Goal: Task Accomplishment & Management: Use online tool/utility

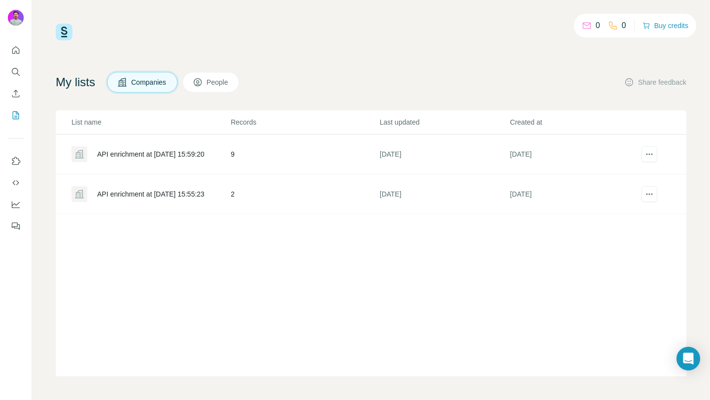
click at [207, 90] on button "People" at bounding box center [210, 82] width 57 height 21
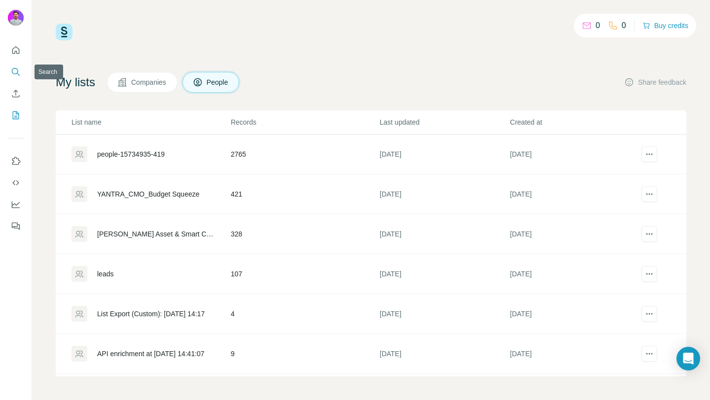
click at [15, 73] on icon "Search" at bounding box center [16, 72] width 10 height 10
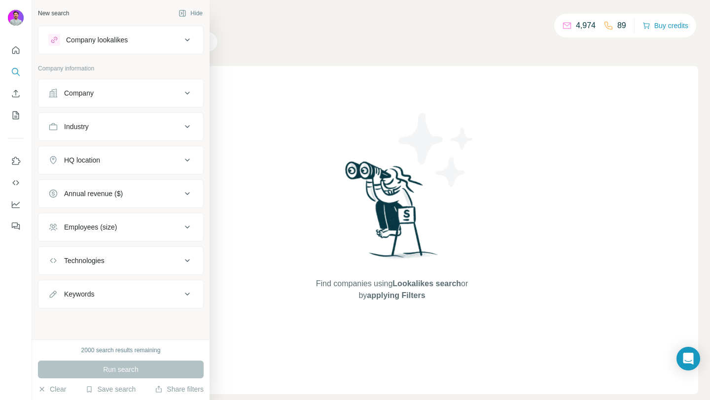
click at [77, 91] on div "Company" at bounding box center [79, 93] width 30 height 10
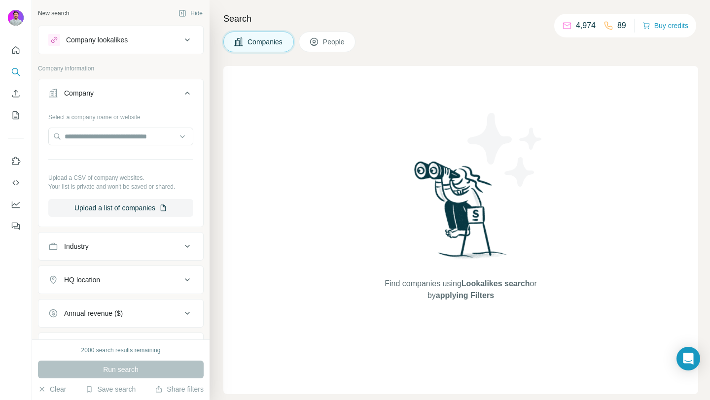
click at [429, 56] on div "Search Companies People Find companies using Lookalikes search or by applying F…" at bounding box center [460, 200] width 501 height 400
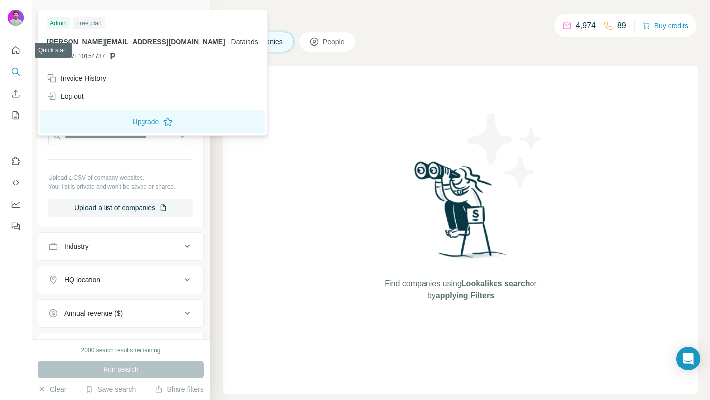
click at [18, 14] on img at bounding box center [16, 18] width 16 height 16
click at [14, 44] on button "Quick start" at bounding box center [16, 50] width 16 height 18
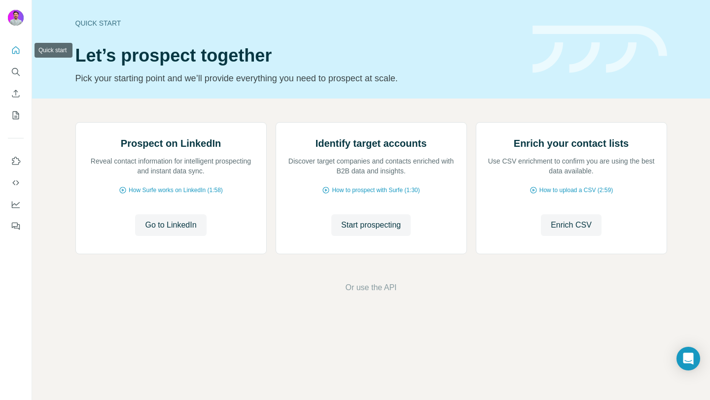
click at [14, 49] on icon "Quick start" at bounding box center [16, 50] width 10 height 10
click at [415, 195] on span "How to prospect with Surfe (1:30)" at bounding box center [376, 190] width 88 height 9
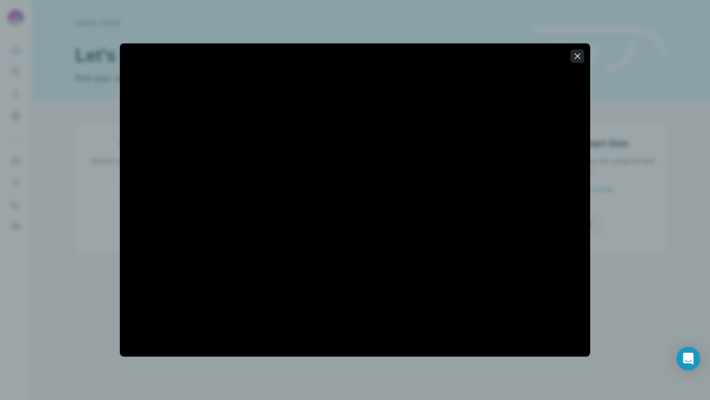
click at [571, 61] on button "button" at bounding box center [578, 56] width 14 height 14
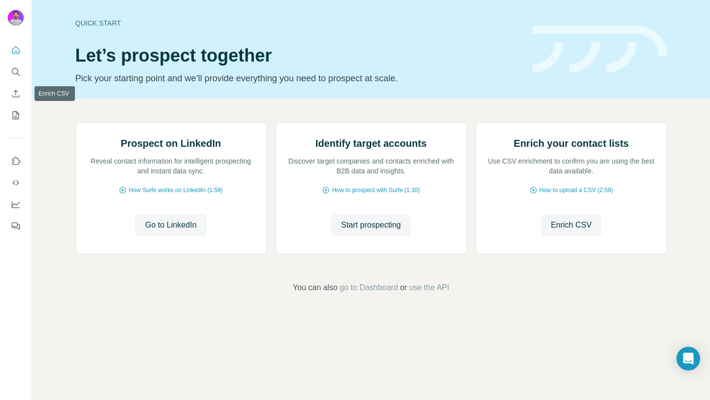
click at [24, 65] on div at bounding box center [16, 136] width 32 height 200
click at [19, 68] on icon "Search" at bounding box center [16, 72] width 10 height 10
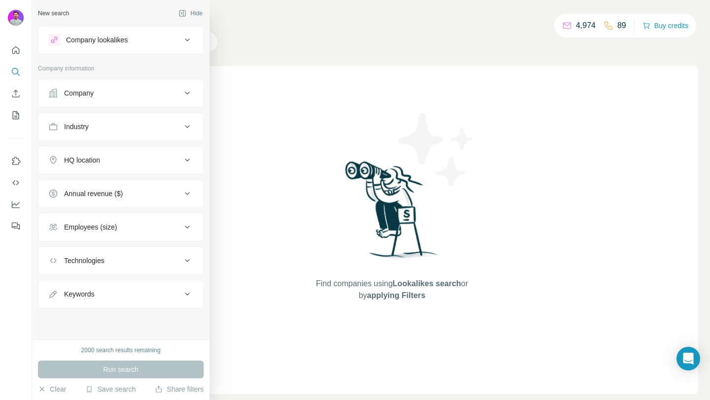
click at [79, 96] on div "Company" at bounding box center [79, 93] width 30 height 10
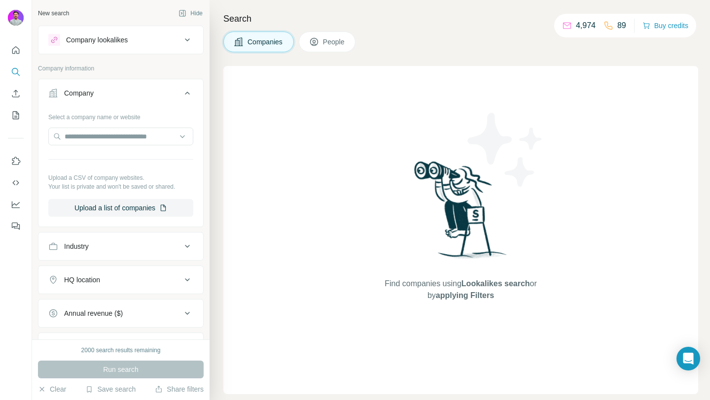
click at [102, 198] on div "Select a company name or website Upload a CSV of company websites. Your list is…" at bounding box center [120, 163] width 145 height 108
click at [101, 204] on button "Upload a list of companies" at bounding box center [120, 208] width 145 height 18
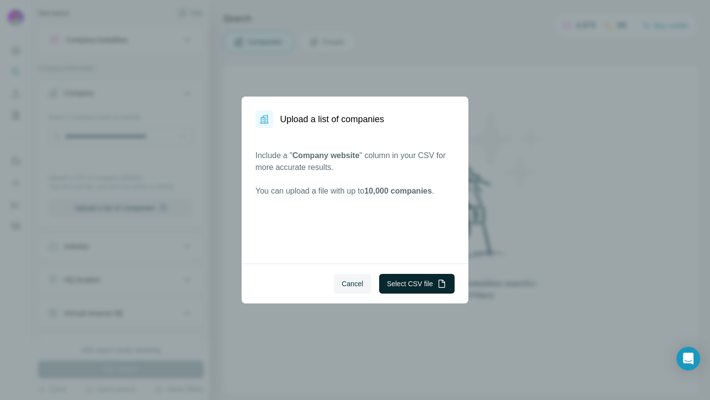
click at [401, 278] on button "Select CSV file" at bounding box center [416, 284] width 75 height 20
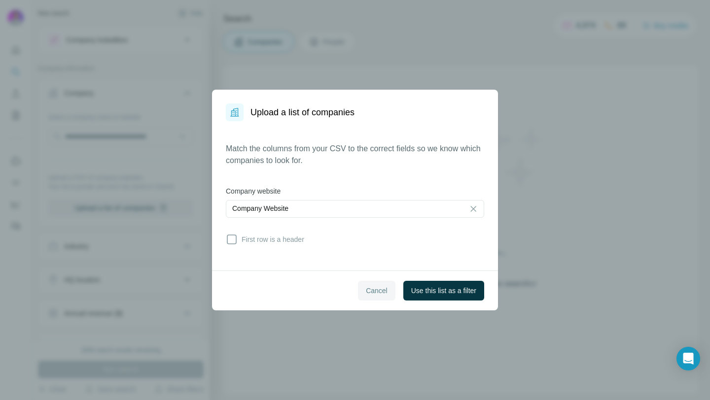
click at [374, 285] on button "Cancel" at bounding box center [376, 291] width 37 height 20
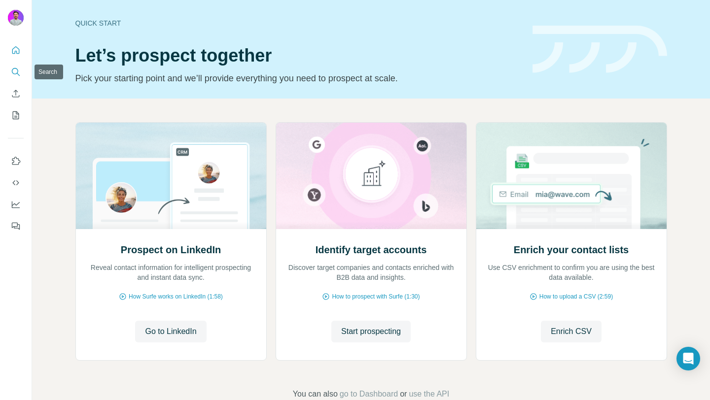
click at [17, 70] on icon "Search" at bounding box center [16, 72] width 10 height 10
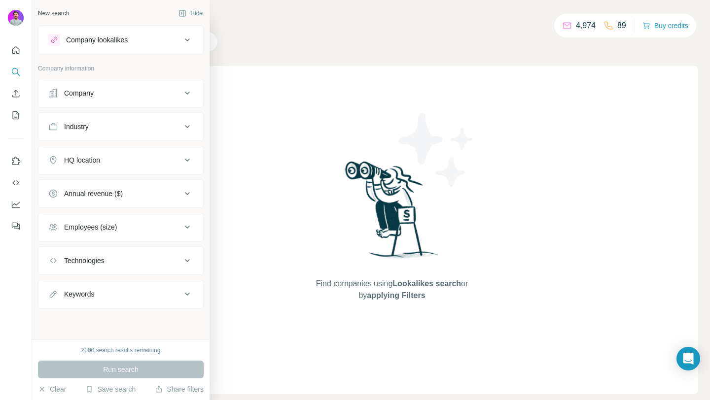
click at [114, 94] on div "Company" at bounding box center [114, 93] width 133 height 10
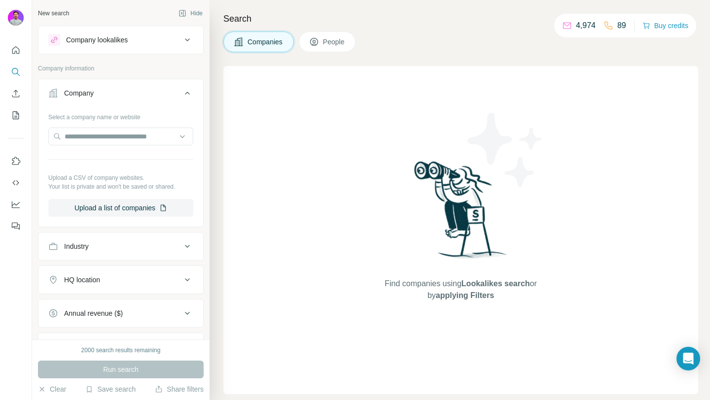
click at [114, 94] on div "Company" at bounding box center [114, 93] width 133 height 10
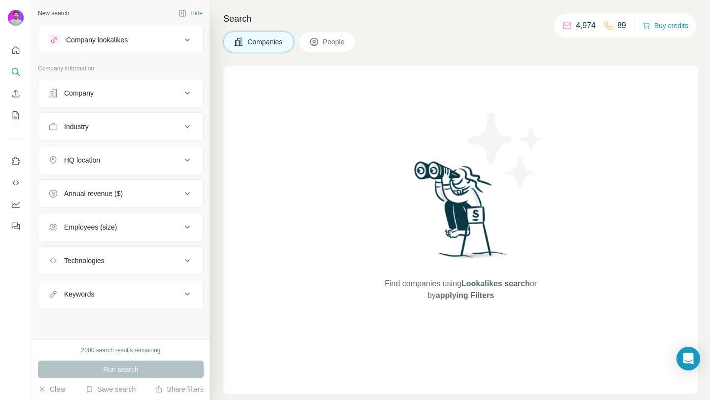
click at [97, 264] on div "Technologies" at bounding box center [84, 261] width 40 height 10
click at [110, 296] on div "Keywords" at bounding box center [114, 295] width 133 height 10
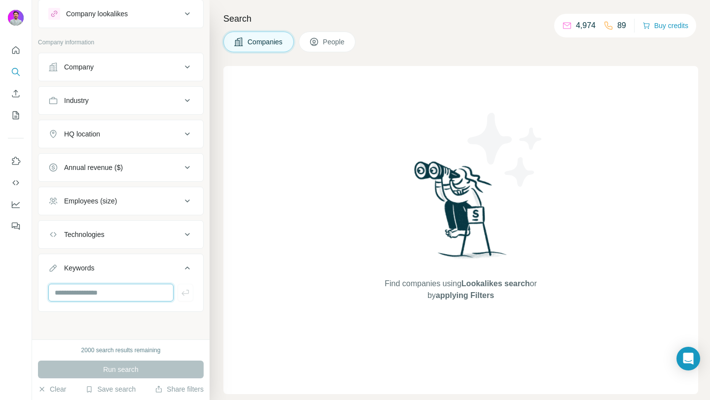
click at [110, 296] on input "text" at bounding box center [110, 293] width 125 height 18
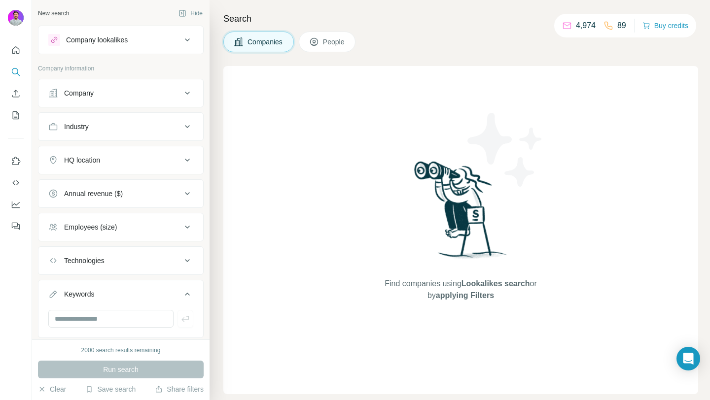
click at [134, 87] on button "Company" at bounding box center [120, 93] width 165 height 24
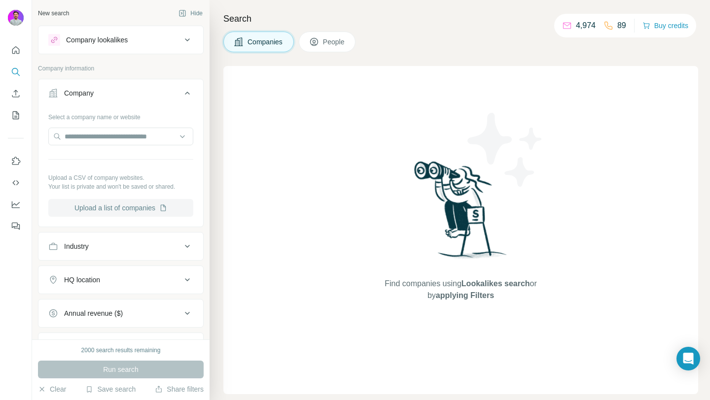
click at [117, 206] on button "Upload a list of companies" at bounding box center [120, 208] width 145 height 18
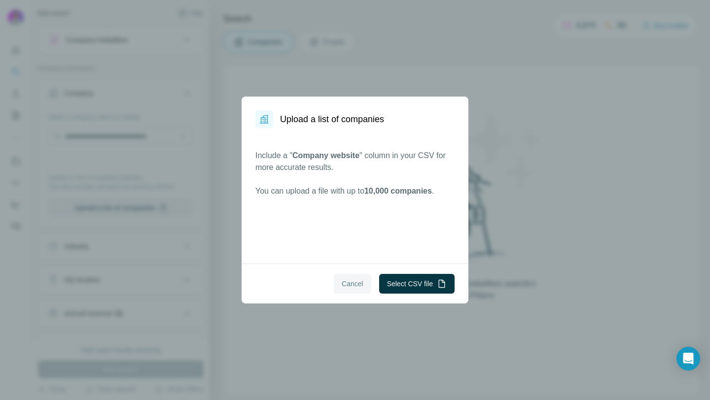
click at [340, 292] on button "Cancel" at bounding box center [352, 284] width 37 height 20
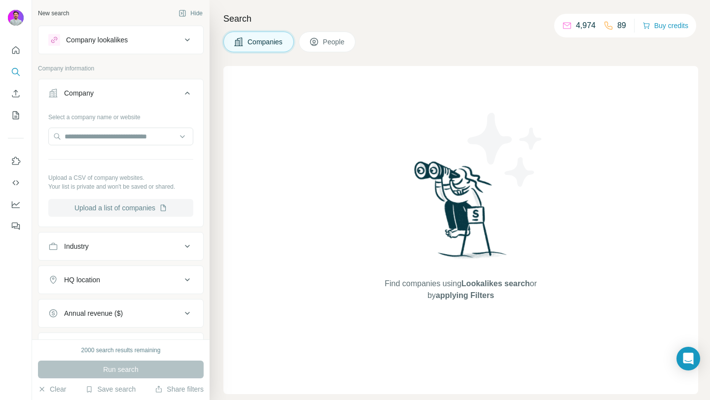
click at [127, 206] on button "Upload a list of companies" at bounding box center [120, 208] width 145 height 18
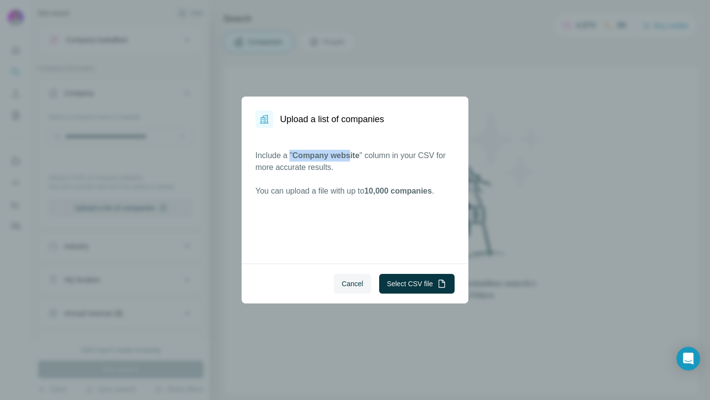
drag, startPoint x: 292, startPoint y: 157, endPoint x: 352, endPoint y: 160, distance: 59.3
click at [352, 160] on p "Include a " Company website " column in your CSV for more accurate results." at bounding box center [354, 162] width 199 height 24
click at [388, 282] on button "Select CSV file" at bounding box center [416, 284] width 75 height 20
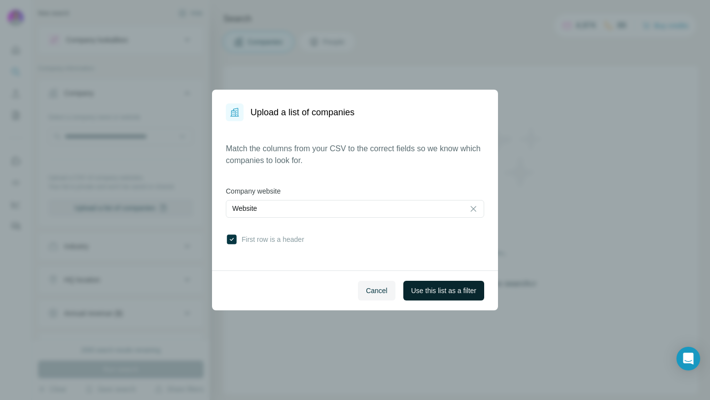
click at [452, 291] on span "Use this list as a filter" at bounding box center [443, 291] width 65 height 10
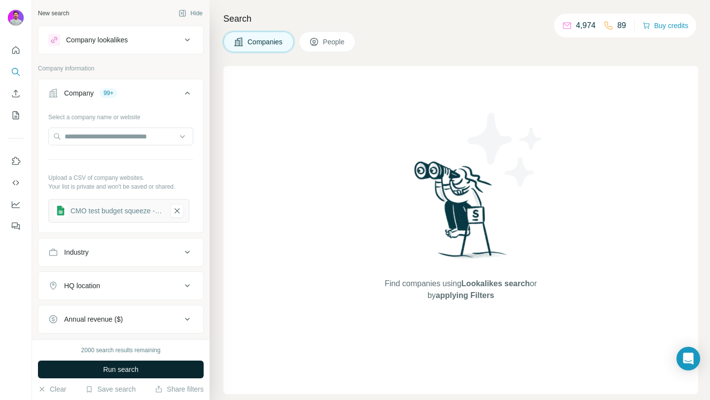
click at [145, 365] on button "Run search" at bounding box center [121, 370] width 166 height 18
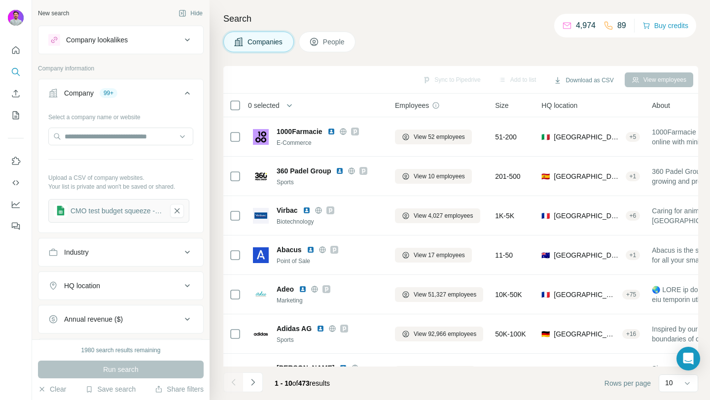
click at [332, 49] on button "People" at bounding box center [327, 42] width 57 height 21
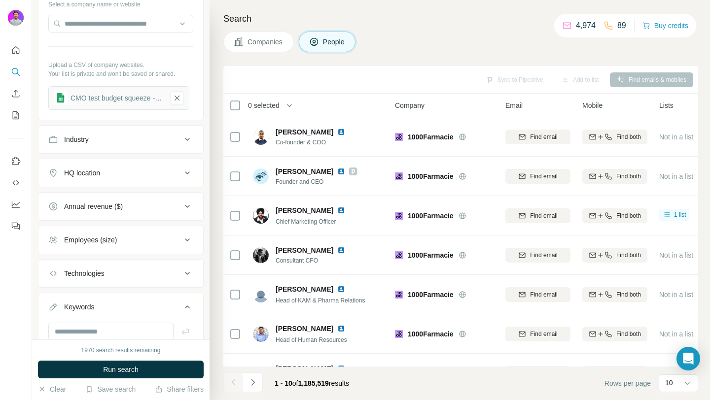
scroll to position [285, 0]
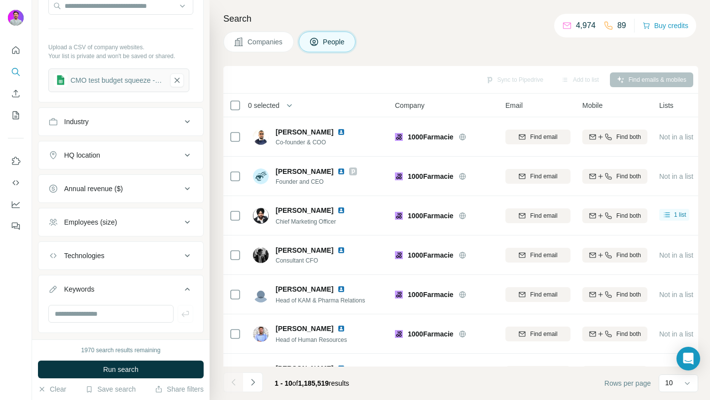
click at [117, 124] on div "Industry" at bounding box center [114, 122] width 133 height 10
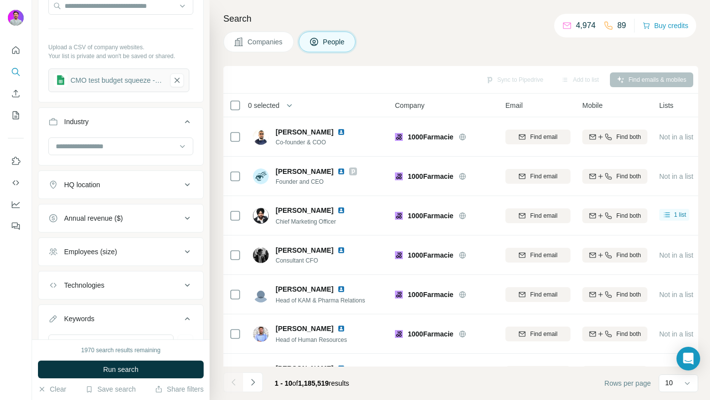
click at [117, 124] on div "Industry" at bounding box center [114, 122] width 133 height 10
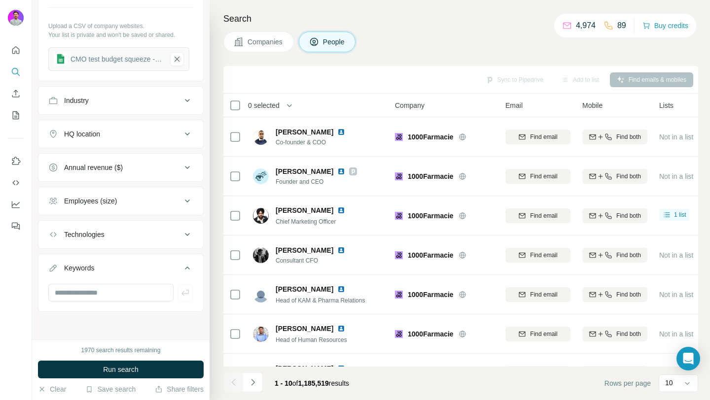
scroll to position [0, 0]
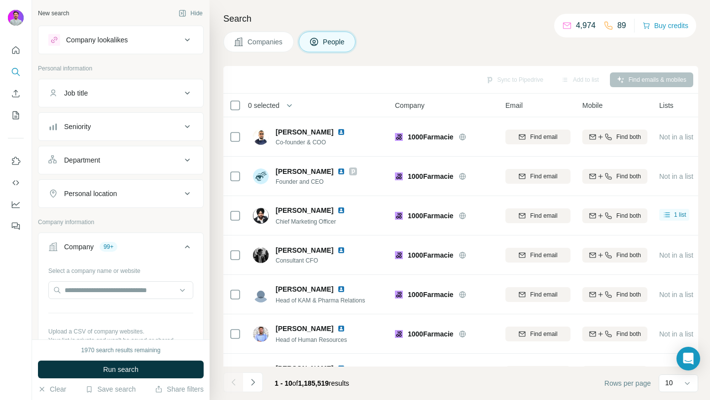
click at [96, 99] on button "Job title" at bounding box center [120, 93] width 165 height 24
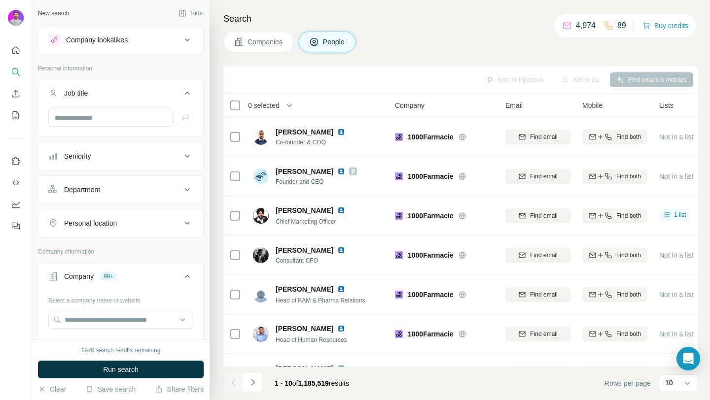
click at [96, 99] on button "Job title" at bounding box center [120, 95] width 165 height 28
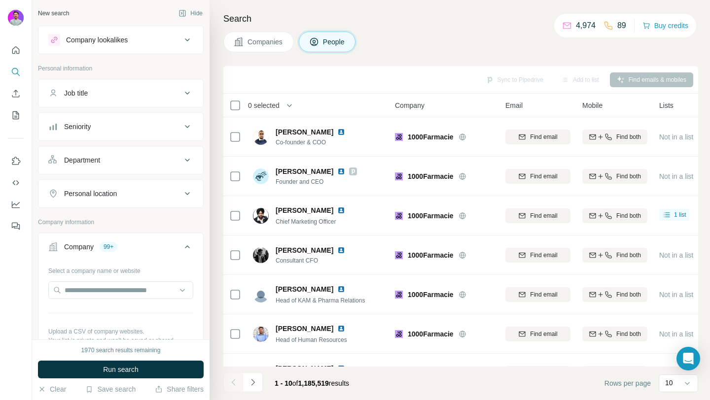
click at [98, 131] on div "Seniority" at bounding box center [114, 127] width 133 height 10
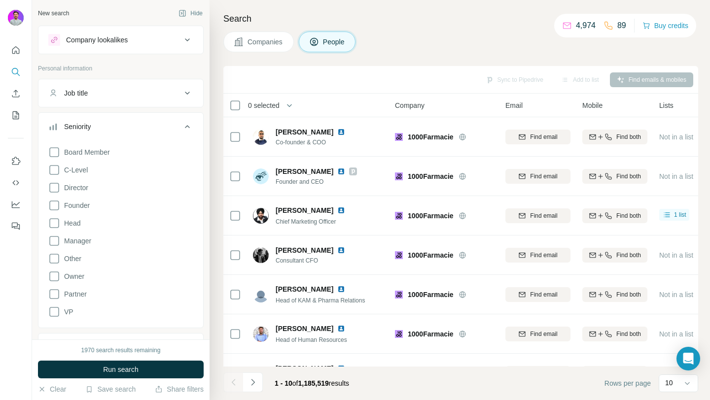
click at [98, 131] on div "Seniority" at bounding box center [114, 127] width 133 height 10
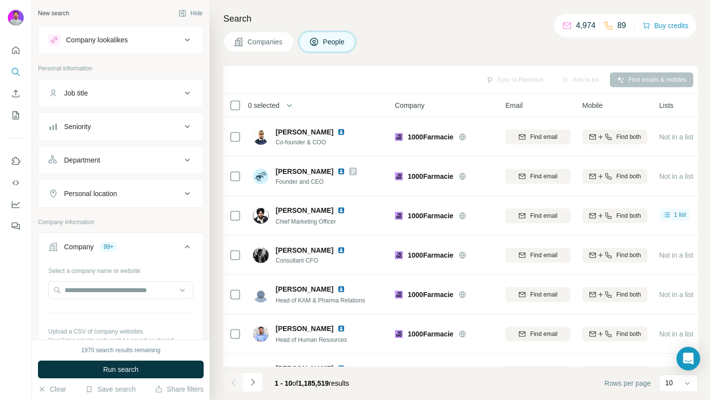
click at [98, 154] on button "Department" at bounding box center [120, 160] width 165 height 24
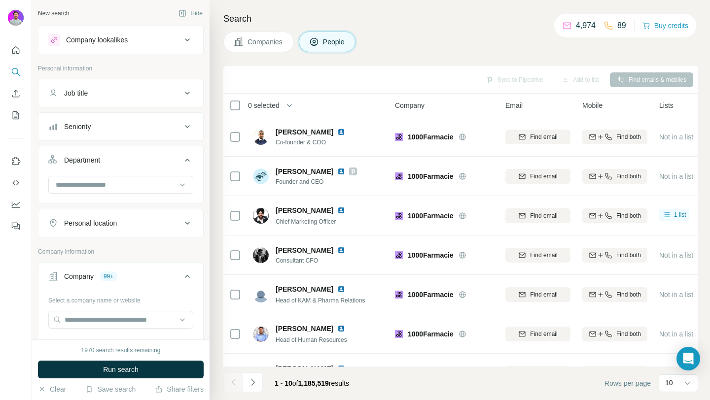
click at [98, 154] on button "Department" at bounding box center [120, 162] width 165 height 28
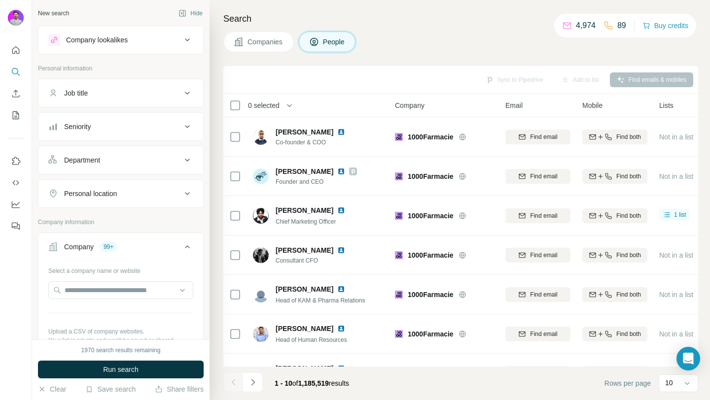
click at [106, 192] on div "Personal location" at bounding box center [90, 194] width 53 height 10
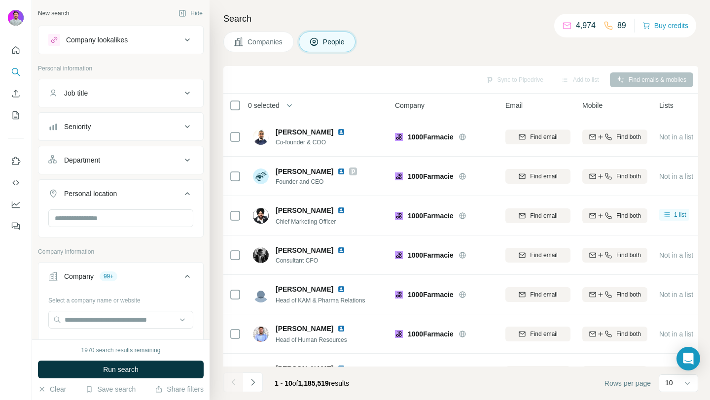
click at [106, 192] on div "Personal location" at bounding box center [90, 194] width 53 height 10
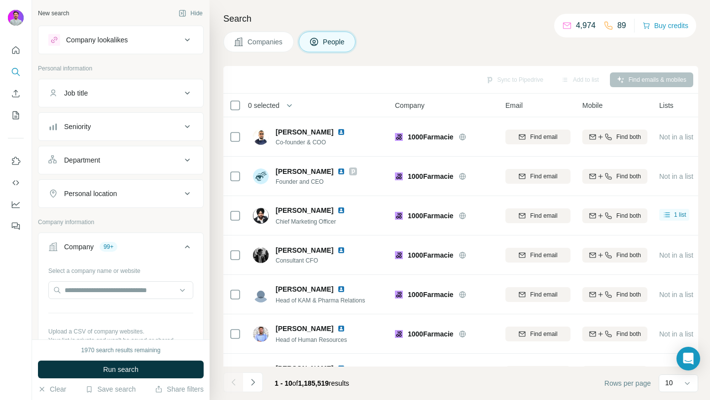
click at [126, 197] on div "Personal location" at bounding box center [114, 194] width 133 height 10
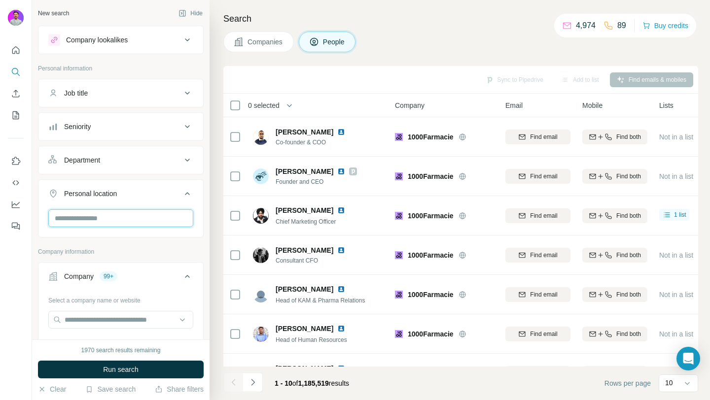
click at [113, 216] on input "text" at bounding box center [120, 219] width 145 height 18
type input "***"
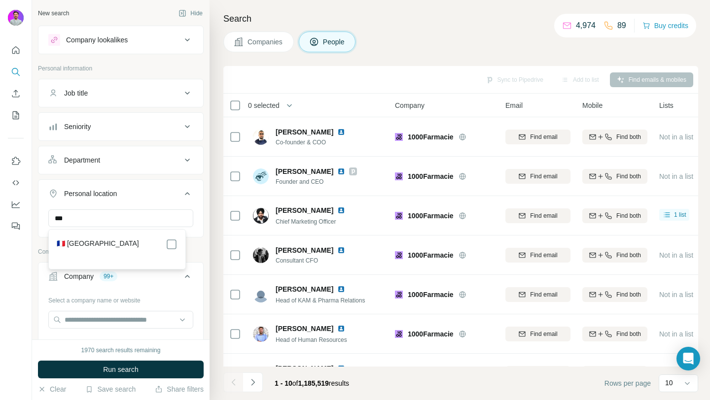
click at [101, 242] on div "🇫🇷 [GEOGRAPHIC_DATA]" at bounding box center [117, 245] width 121 height 12
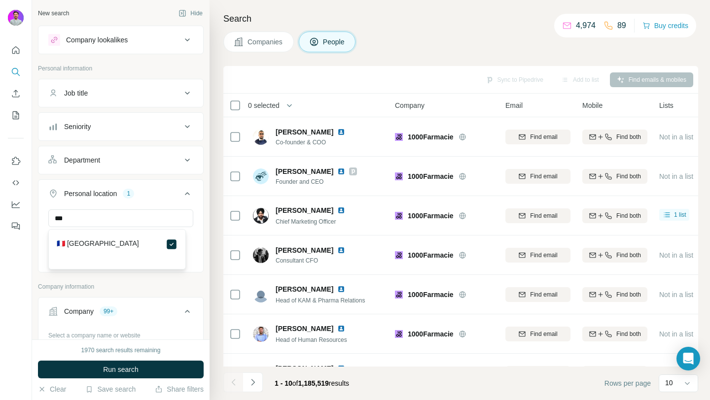
click at [196, 247] on div "New search Hide Company lookalikes Personal information Job title Seniority Dep…" at bounding box center [121, 170] width 178 height 340
drag, startPoint x: 148, startPoint y: 363, endPoint x: 172, endPoint y: 183, distance: 181.1
click at [172, 183] on div "New search Hide Company lookalikes Personal information Job title Seniority Dep…" at bounding box center [121, 200] width 178 height 400
click at [154, 158] on div "Department" at bounding box center [114, 160] width 133 height 10
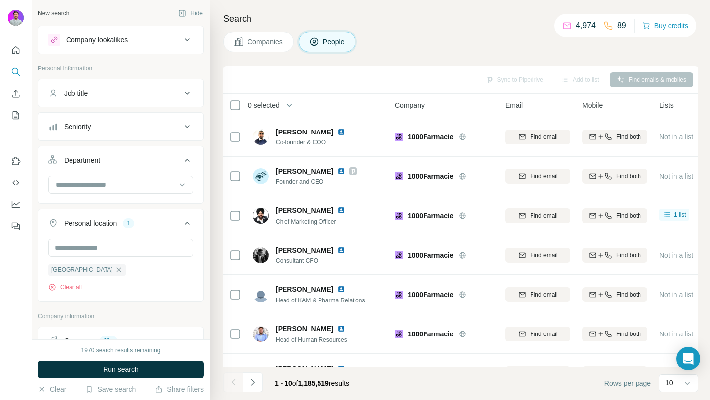
click at [145, 198] on div at bounding box center [120, 189] width 165 height 26
click at [145, 184] on input at bounding box center [116, 185] width 122 height 11
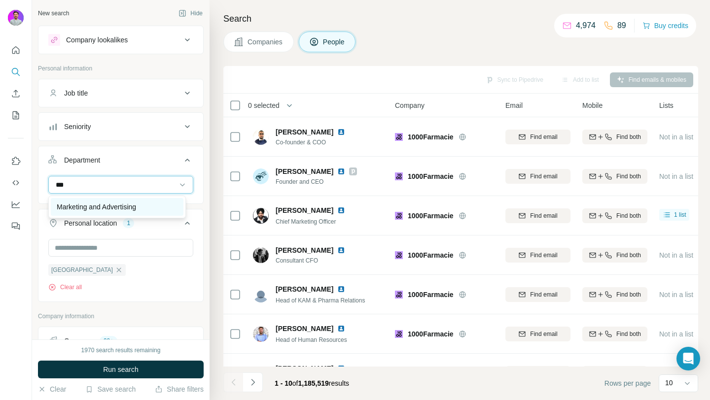
type input "***"
click at [152, 209] on div "Marketing and Advertising" at bounding box center [117, 207] width 121 height 10
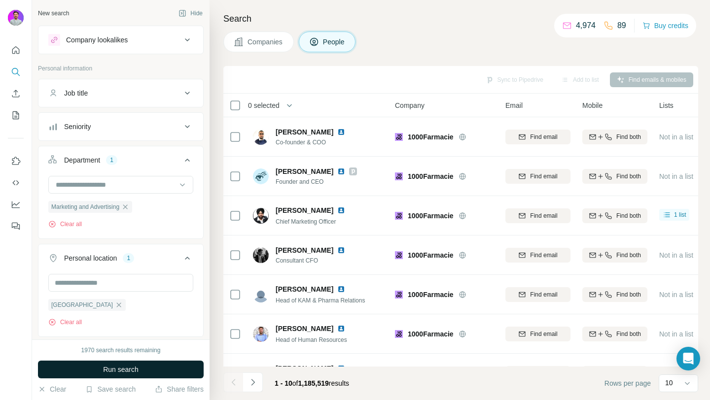
click at [115, 368] on span "Run search" at bounding box center [121, 370] width 36 height 10
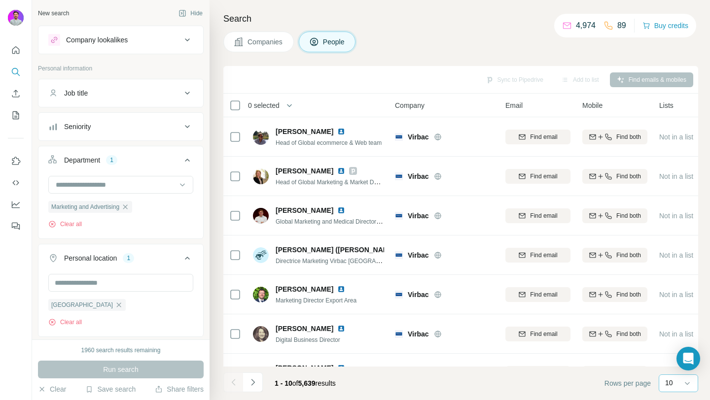
click at [670, 388] on p "10" at bounding box center [669, 383] width 8 height 10
click at [665, 312] on div "60" at bounding box center [678, 308] width 35 height 18
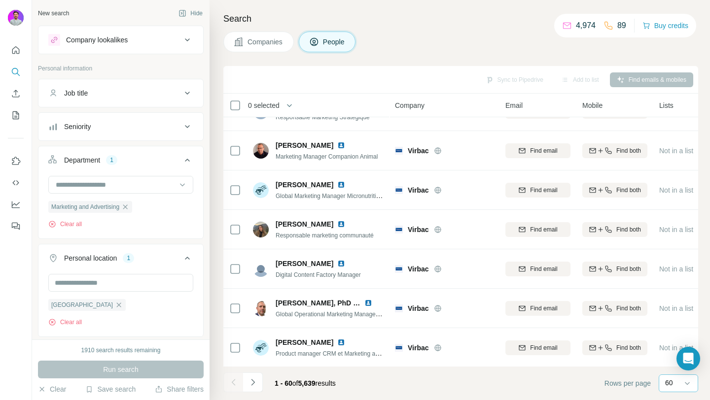
scroll to position [976, 0]
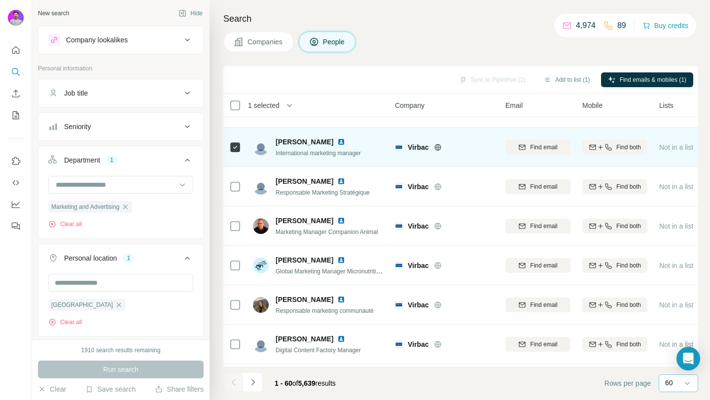
click at [235, 141] on div at bounding box center [235, 147] width 12 height 27
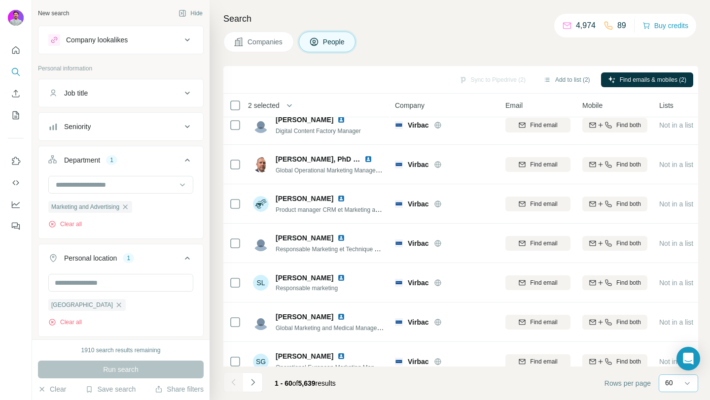
scroll to position [1197, 0]
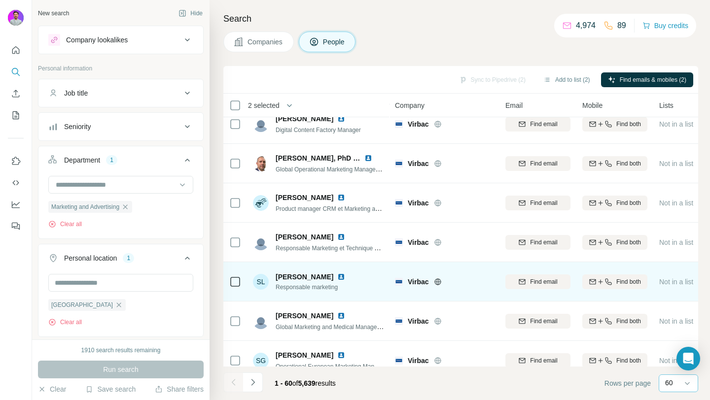
click at [235, 270] on div at bounding box center [235, 281] width 12 height 27
click at [239, 287] on icon at bounding box center [235, 282] width 12 height 12
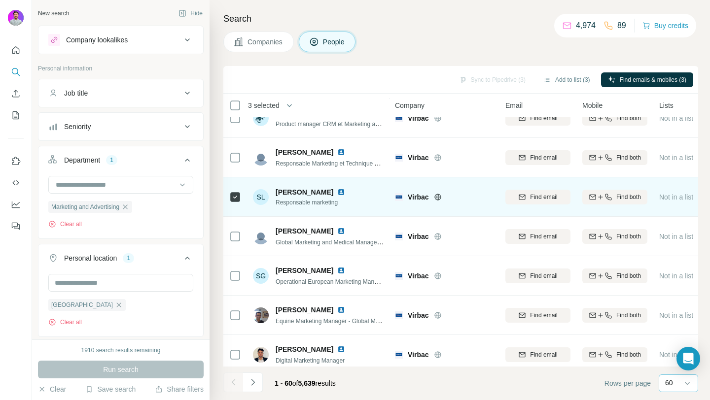
scroll to position [1316, 0]
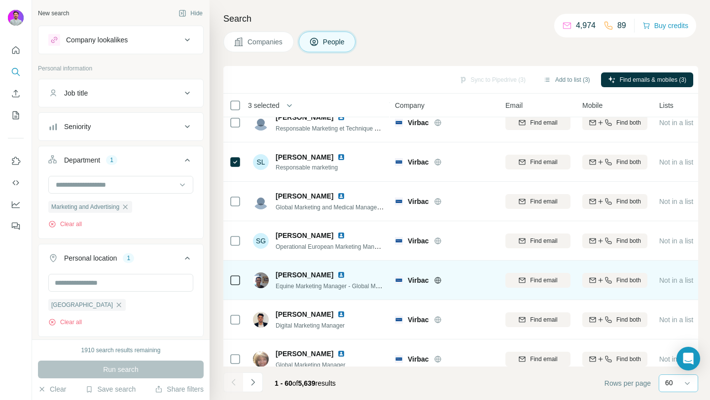
click at [239, 286] on div at bounding box center [235, 280] width 12 height 27
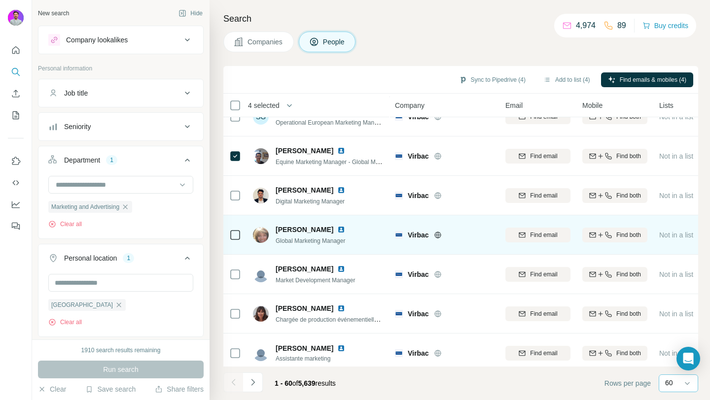
click at [234, 240] on icon at bounding box center [235, 235] width 12 height 12
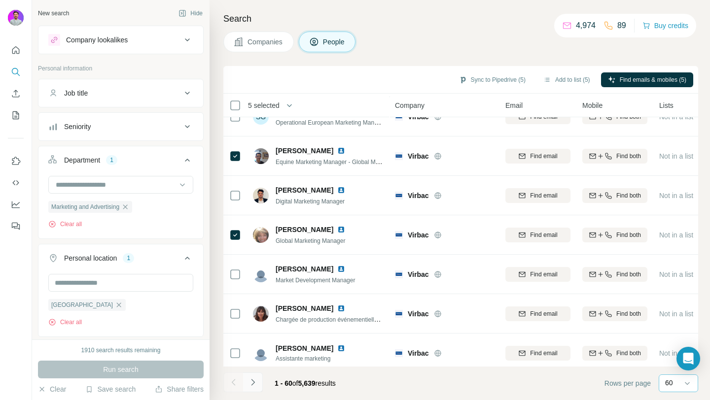
click at [255, 377] on button "Navigate to next page" at bounding box center [253, 383] width 20 height 20
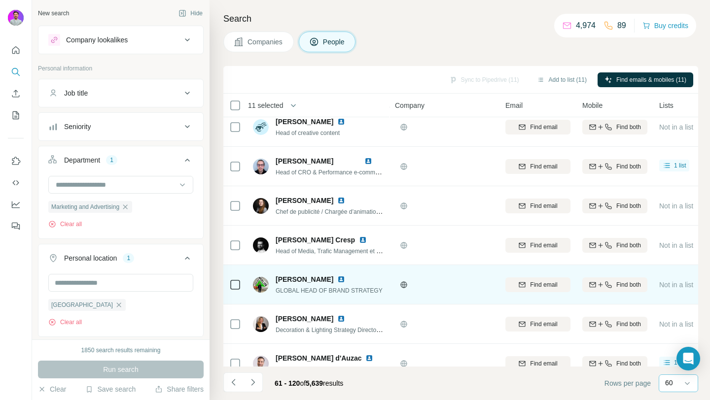
scroll to position [284, 0]
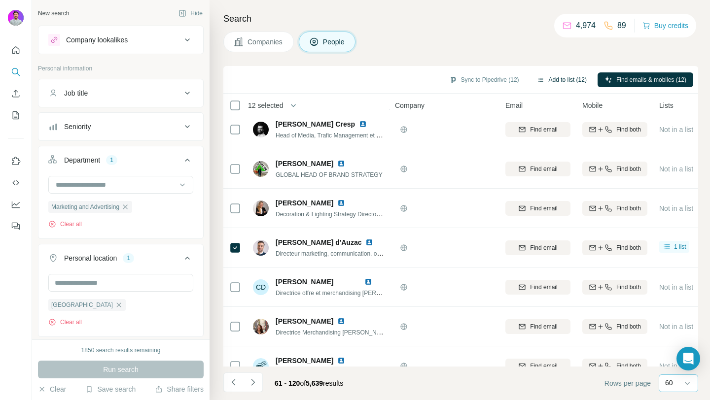
click at [559, 76] on button "Add to list (12)" at bounding box center [562, 80] width 64 height 15
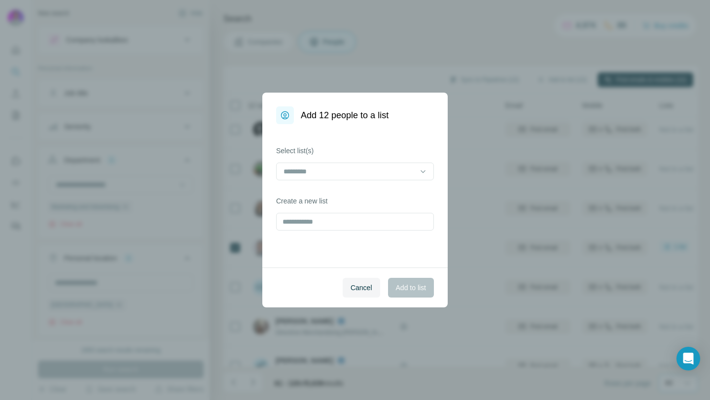
click at [550, 85] on div "Add 12 people to a list Select list(s) Create a new list Cancel Add to list" at bounding box center [355, 200] width 710 height 400
click at [363, 155] on label "Select list(s)" at bounding box center [355, 151] width 158 height 10
click at [351, 166] on input at bounding box center [349, 171] width 133 height 11
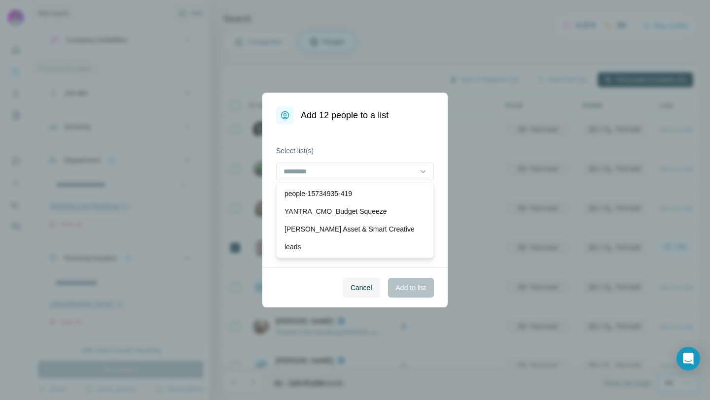
click at [304, 69] on div "Add 12 people to a list Select list(s) Create a new list Cancel Add to list" at bounding box center [355, 200] width 710 height 400
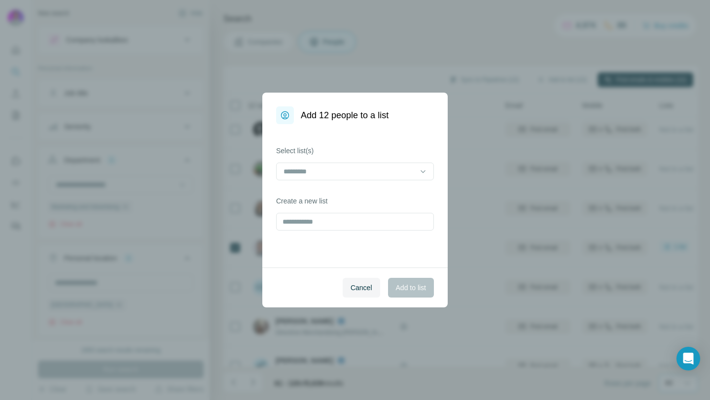
click at [304, 69] on div "Add 12 people to a list Select list(s) Create a new list Cancel Add to list" at bounding box center [355, 200] width 710 height 400
click at [369, 284] on button "Cancel" at bounding box center [361, 288] width 37 height 20
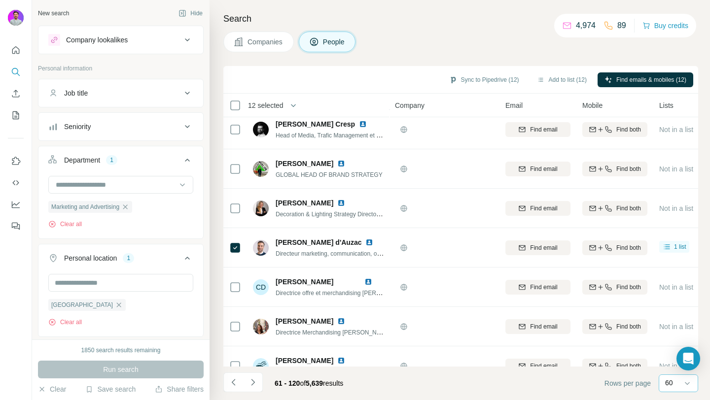
click at [246, 39] on button "Companies" at bounding box center [258, 42] width 71 height 21
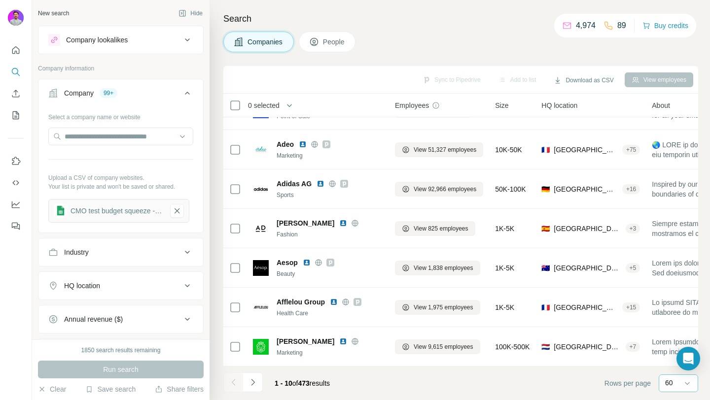
scroll to position [150, 0]
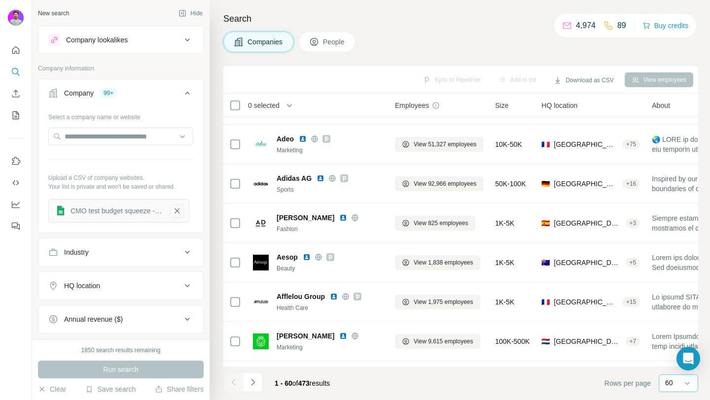
scroll to position [284, 0]
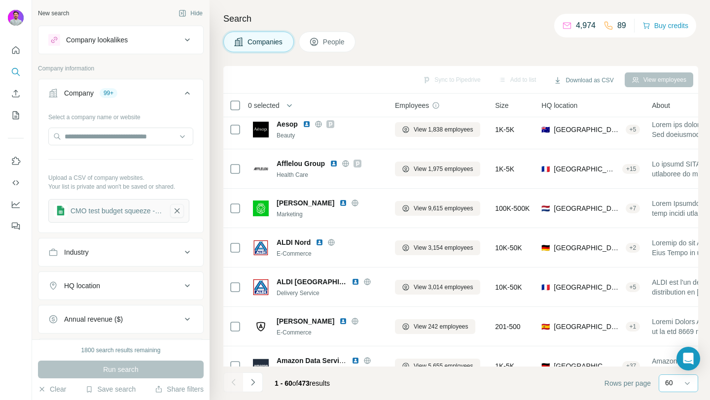
click at [177, 214] on icon "button" at bounding box center [177, 211] width 9 height 10
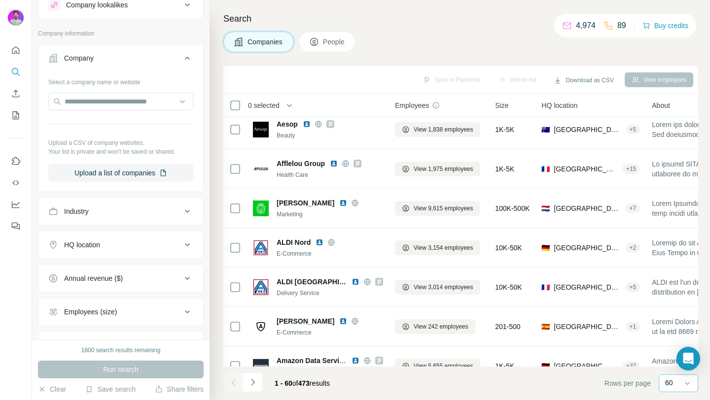
scroll to position [0, 0]
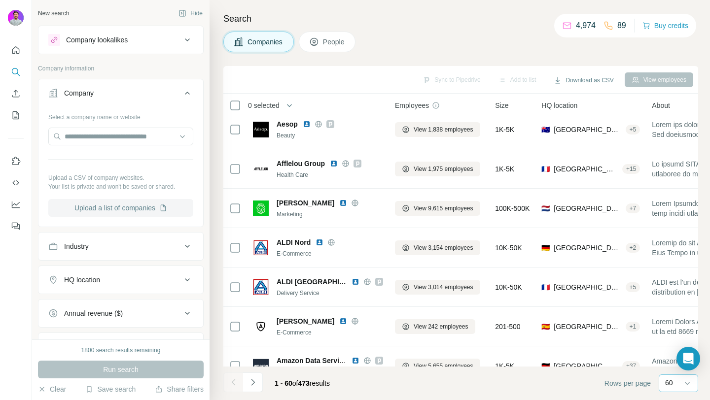
click at [121, 209] on button "Upload a list of companies" at bounding box center [120, 208] width 145 height 18
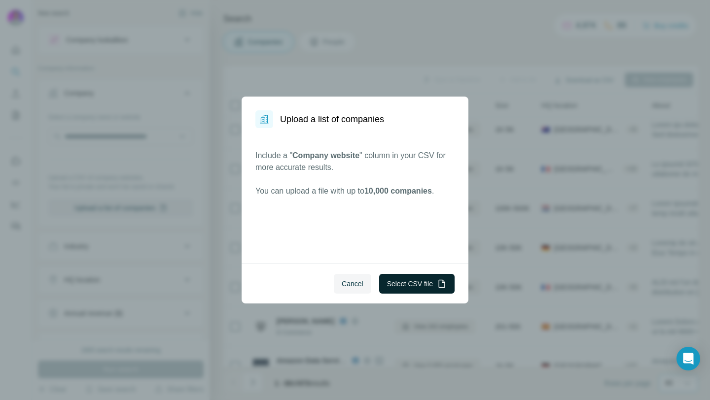
click at [386, 288] on button "Select CSV file" at bounding box center [416, 284] width 75 height 20
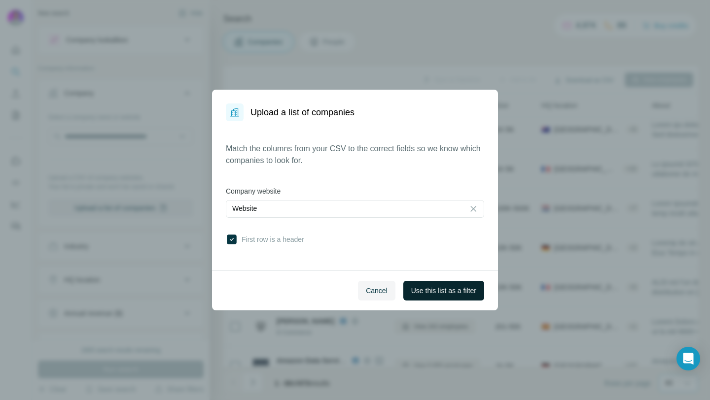
click at [421, 288] on span "Use this list as a filter" at bounding box center [443, 291] width 65 height 10
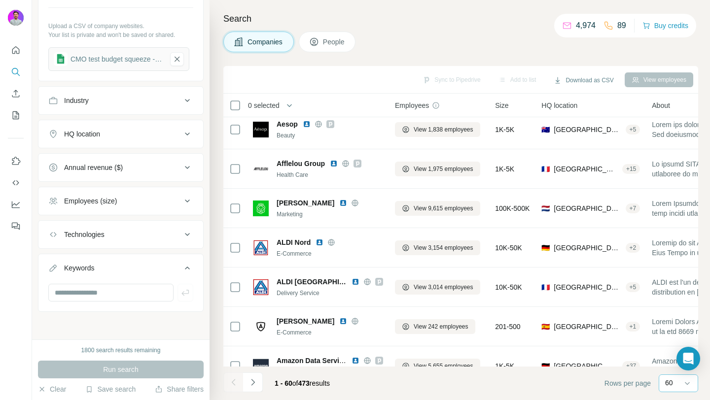
scroll to position [150, 0]
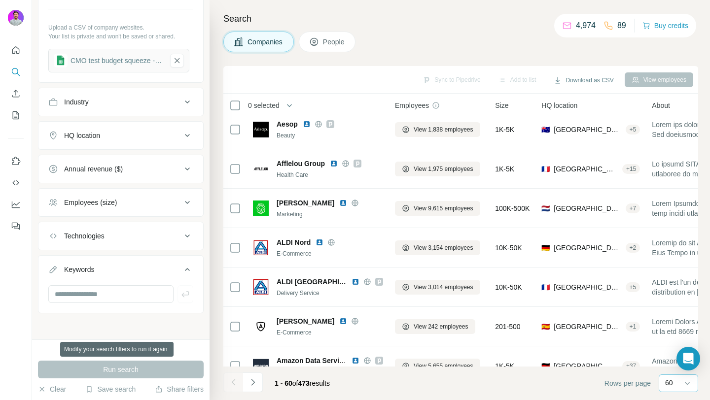
click at [115, 369] on div "Run search" at bounding box center [121, 370] width 166 height 18
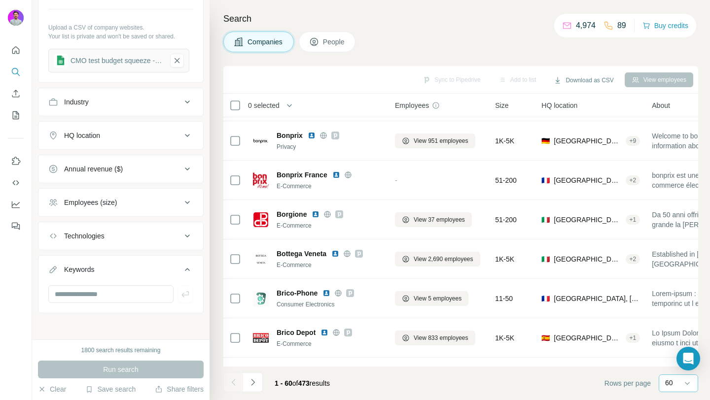
scroll to position [1349, 0]
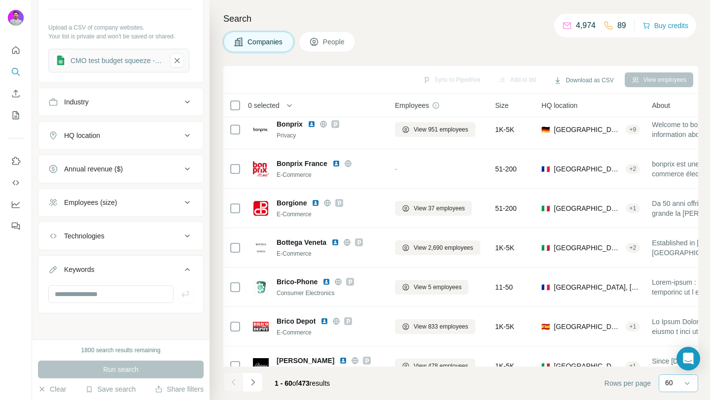
click at [328, 38] on span "People" at bounding box center [334, 42] width 23 height 10
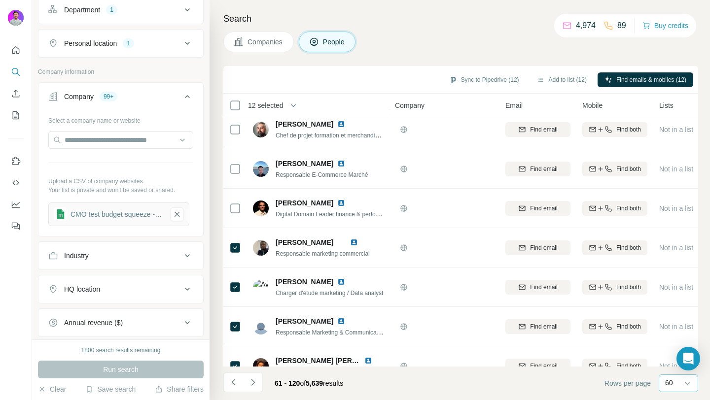
scroll to position [304, 0]
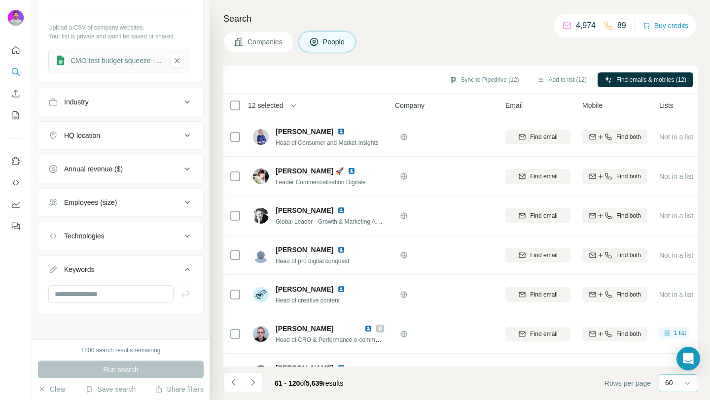
click at [265, 46] on span "Companies" at bounding box center [266, 42] width 36 height 10
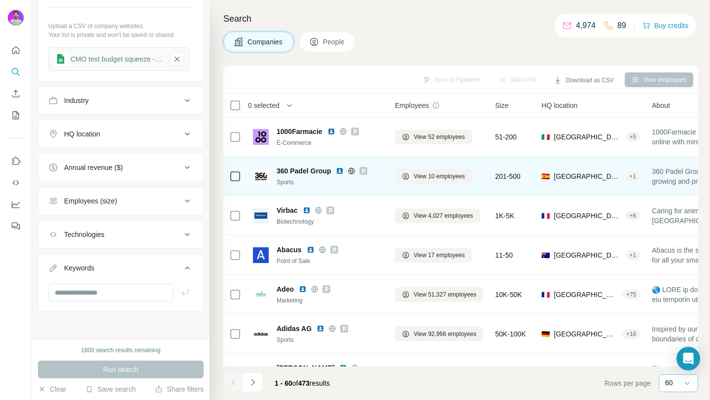
scroll to position [150, 0]
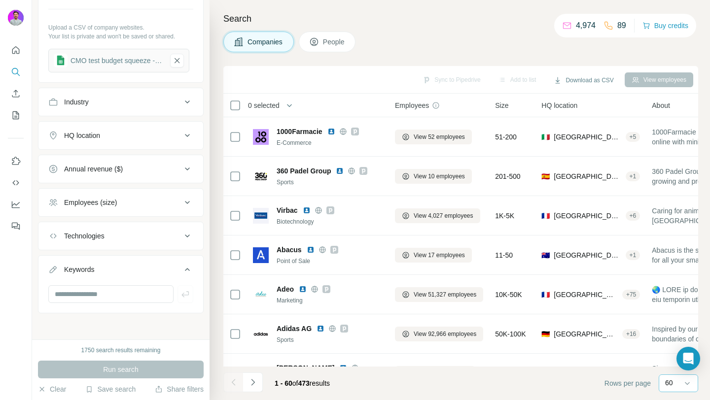
click at [343, 38] on span "People" at bounding box center [334, 42] width 23 height 10
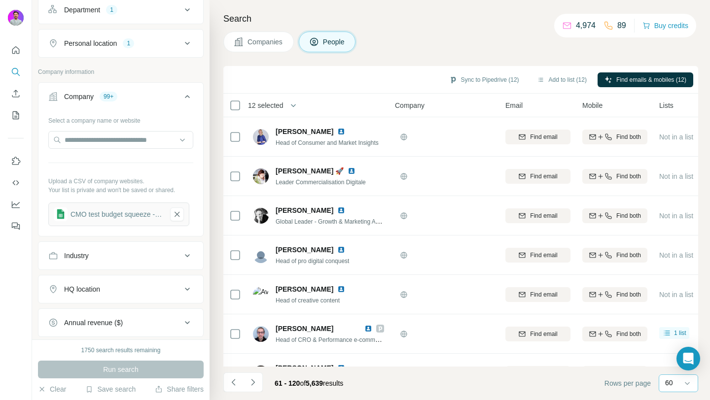
scroll to position [304, 0]
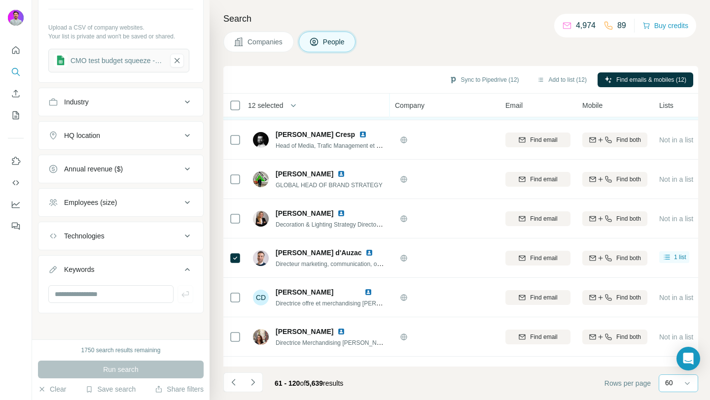
scroll to position [290, 0]
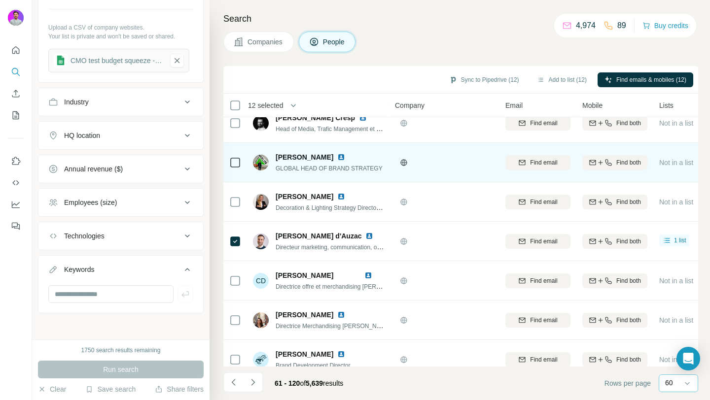
click at [232, 154] on div at bounding box center [235, 162] width 12 height 27
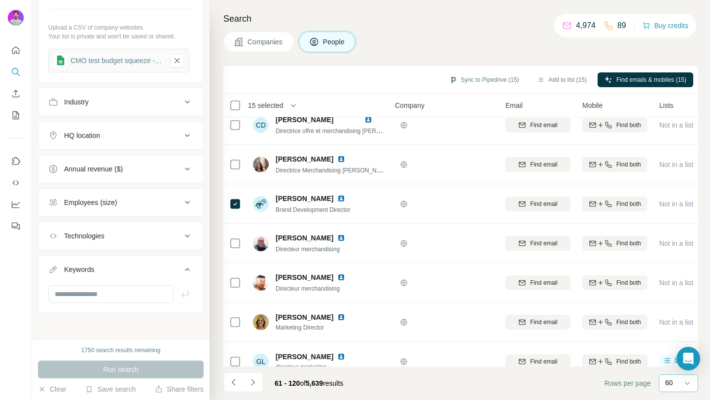
scroll to position [0, 0]
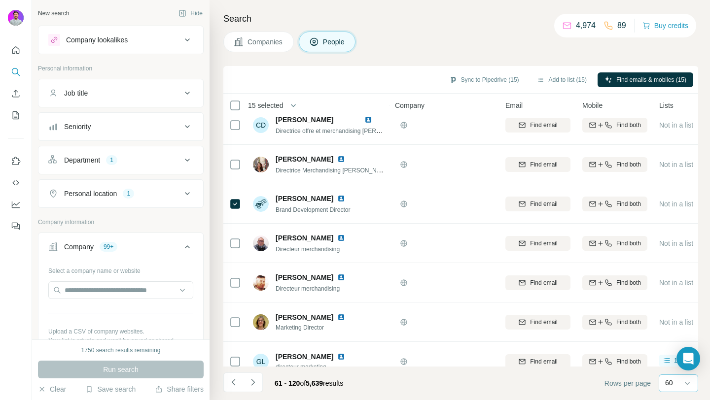
click at [103, 97] on div "Job title" at bounding box center [114, 93] width 133 height 10
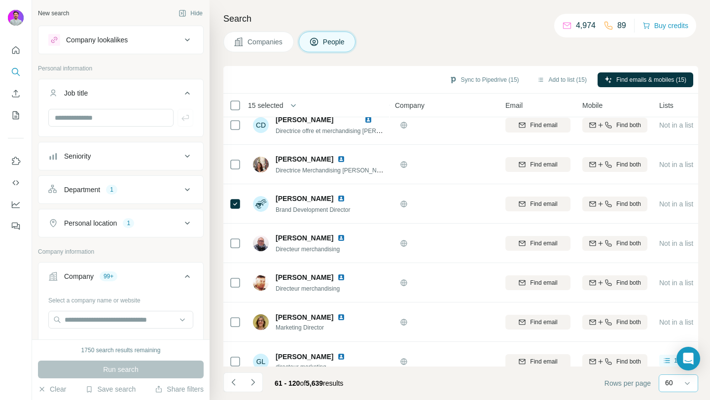
click at [103, 97] on div "Job title" at bounding box center [114, 93] width 133 height 10
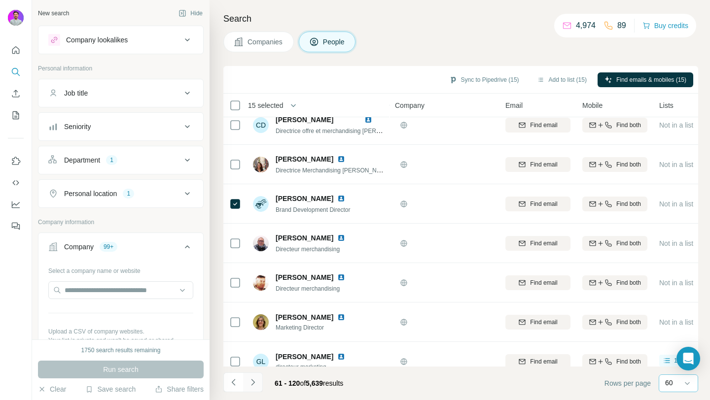
click at [255, 383] on icon "Navigate to next page" at bounding box center [253, 383] width 10 height 10
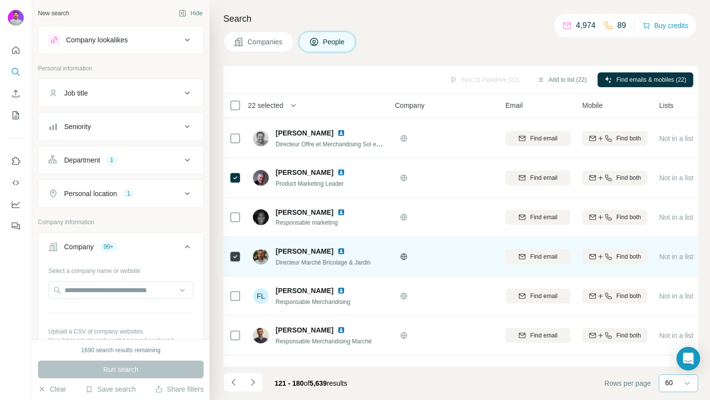
scroll to position [790, 0]
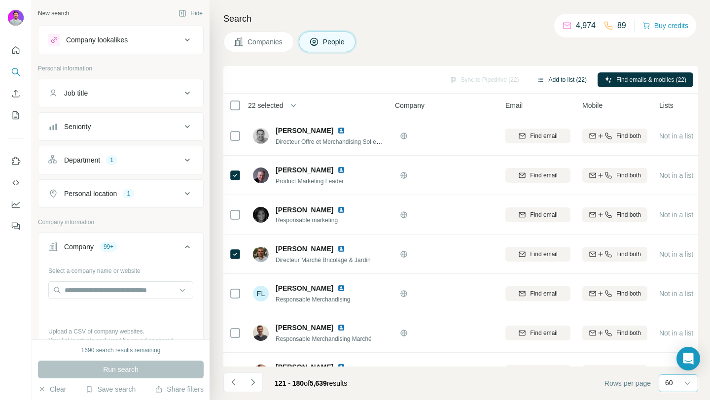
click at [540, 77] on button "Add to list (22)" at bounding box center [562, 80] width 64 height 15
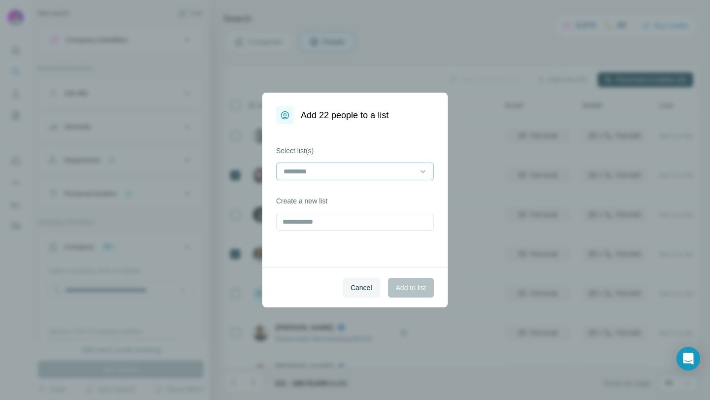
click at [335, 166] on input at bounding box center [349, 171] width 133 height 11
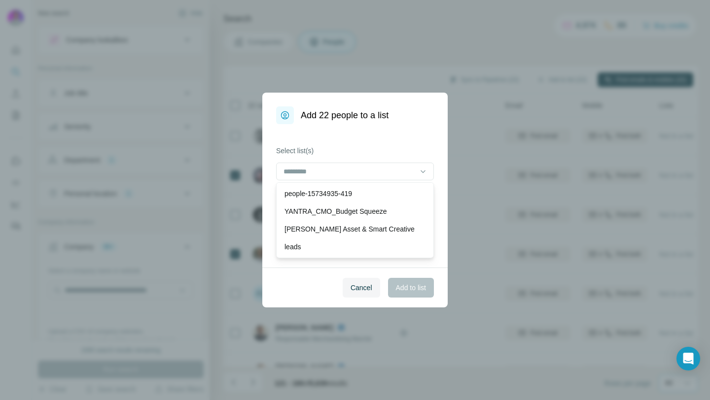
click at [327, 159] on div "Select list(s)" at bounding box center [355, 163] width 158 height 35
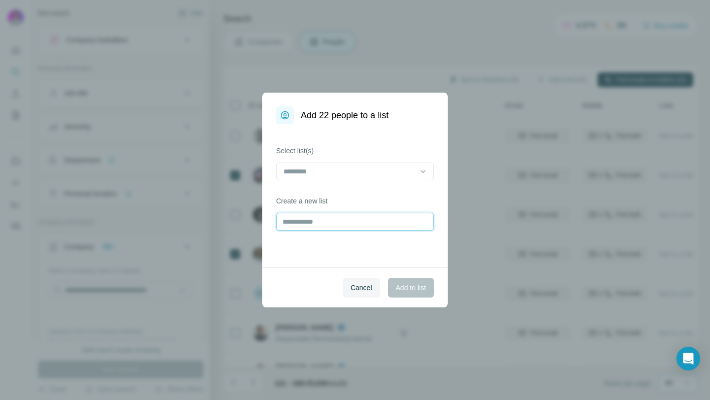
click at [319, 221] on input "text" at bounding box center [355, 222] width 158 height 18
click at [321, 162] on div "Select list(s)" at bounding box center [355, 163] width 158 height 35
click at [320, 167] on input at bounding box center [349, 171] width 133 height 11
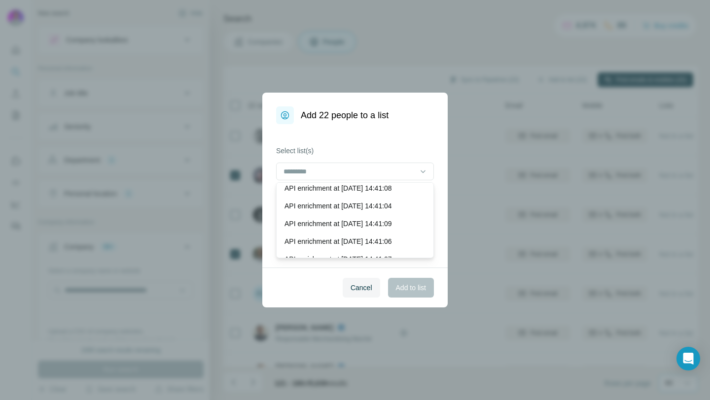
scroll to position [0, 0]
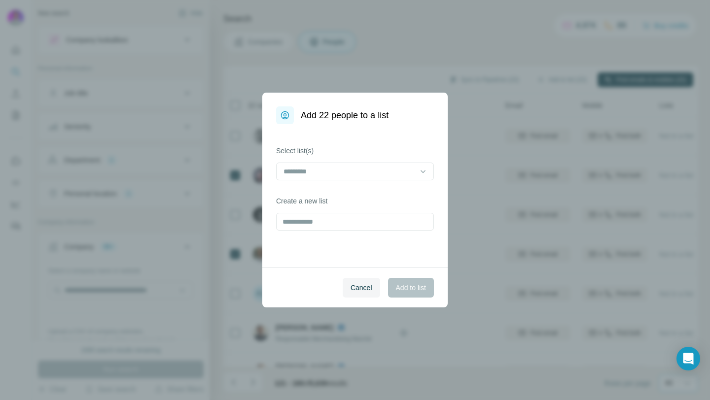
click at [335, 144] on div "Select list(s) Create a new list" at bounding box center [354, 196] width 185 height 144
click at [369, 281] on button "Cancel" at bounding box center [361, 288] width 37 height 20
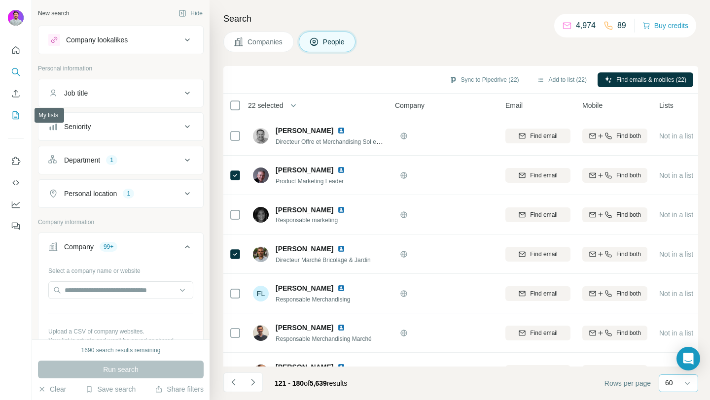
click at [13, 112] on icon "My lists" at bounding box center [16, 115] width 10 height 10
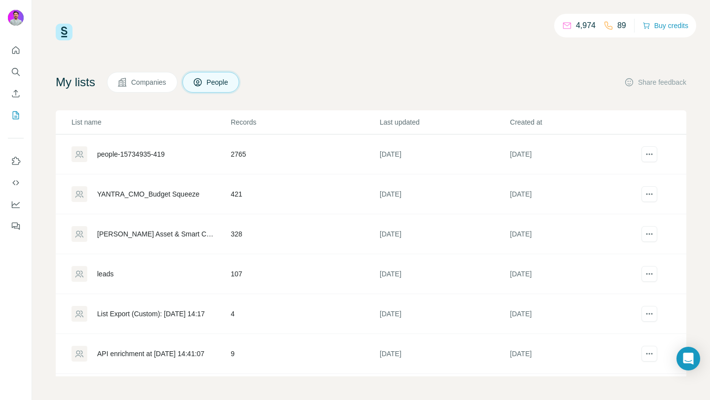
click at [128, 191] on div "YANTRA_CMO_Budget Squeeze" at bounding box center [148, 194] width 103 height 10
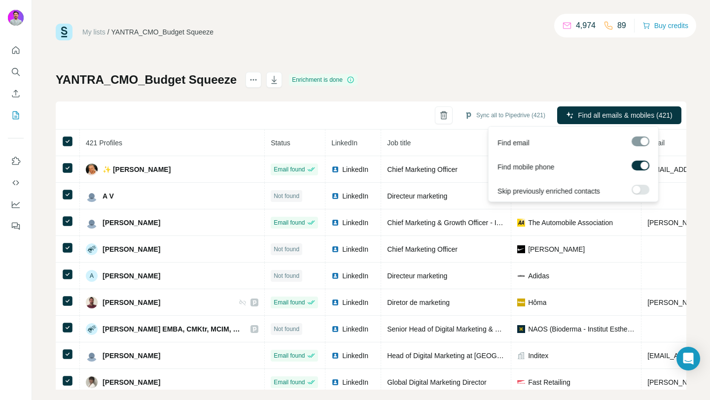
click at [641, 169] on label at bounding box center [641, 166] width 18 height 10
click at [640, 189] on label at bounding box center [641, 190] width 18 height 10
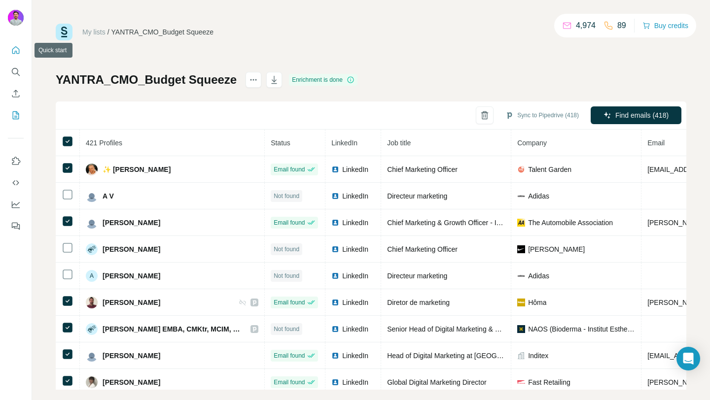
click at [17, 58] on button "Quick start" at bounding box center [16, 50] width 16 height 18
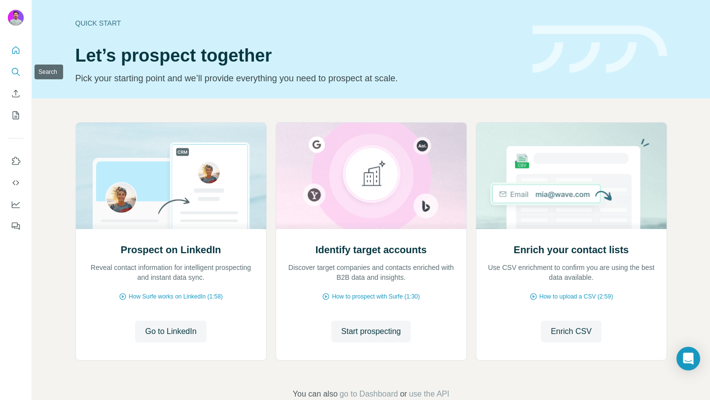
click at [14, 73] on icon "Search" at bounding box center [16, 72] width 10 height 10
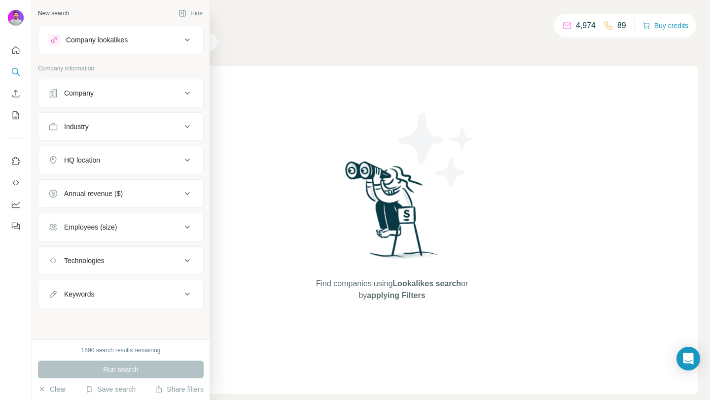
click at [98, 291] on div "Keywords" at bounding box center [114, 295] width 133 height 10
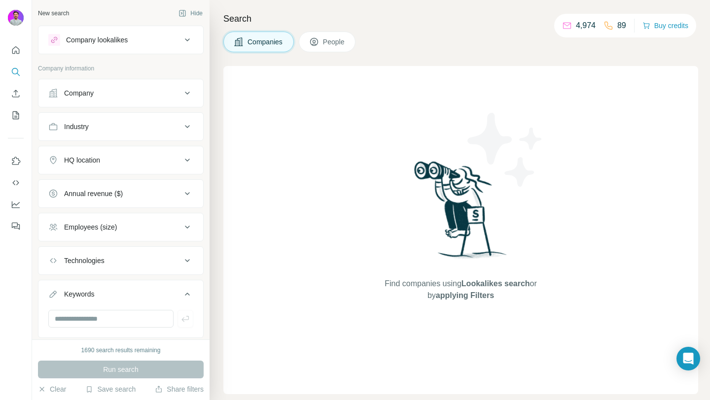
click at [96, 274] on div "Technologies" at bounding box center [121, 261] width 166 height 29
click at [96, 261] on div "Technologies" at bounding box center [84, 261] width 40 height 10
click at [93, 287] on input "text" at bounding box center [120, 286] width 145 height 18
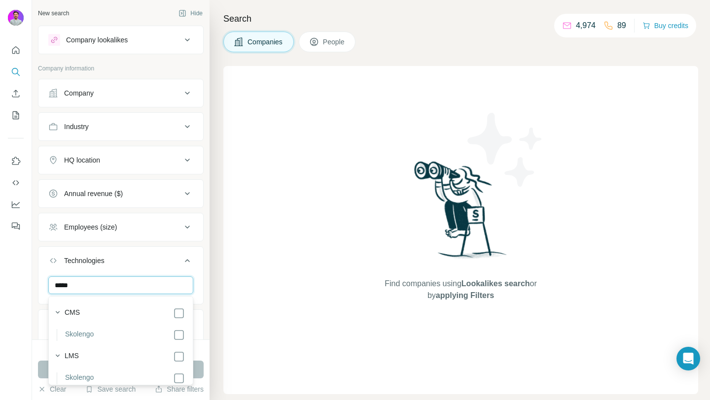
scroll to position [52, 0]
type input "*****"
click at [114, 281] on input "*****" at bounding box center [120, 286] width 145 height 18
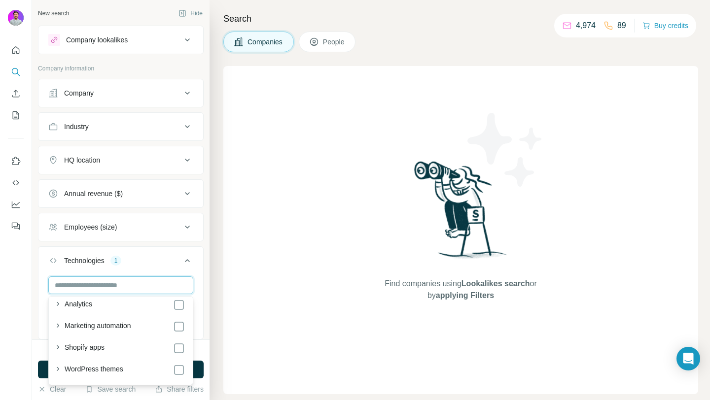
scroll to position [334, 0]
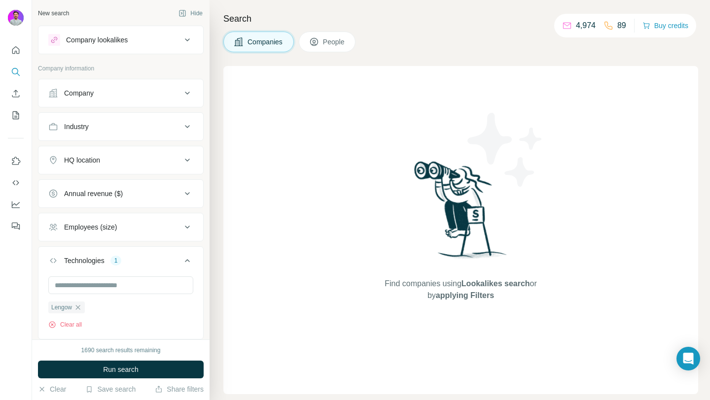
click at [213, 308] on div "Search Companies People Find companies using Lookalikes search or by applying F…" at bounding box center [460, 200] width 501 height 400
click at [157, 375] on button "Run search" at bounding box center [121, 370] width 166 height 18
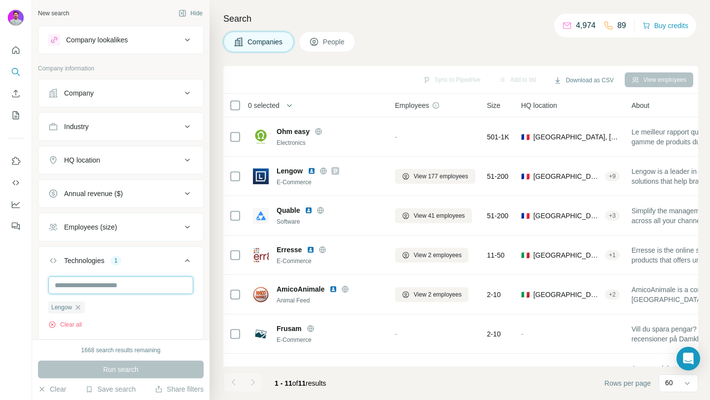
click at [115, 288] on input "text" at bounding box center [120, 286] width 145 height 18
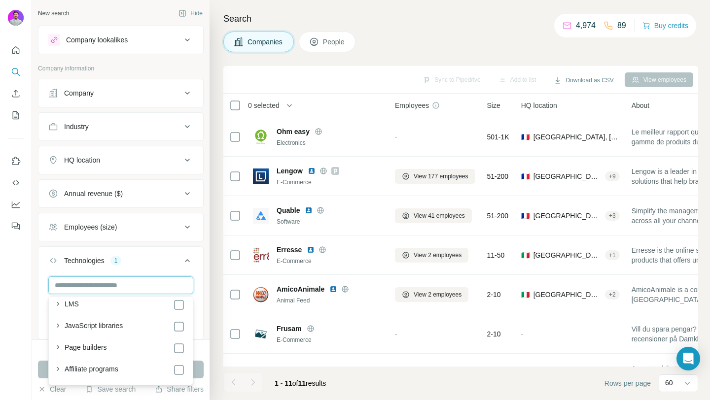
type input "*"
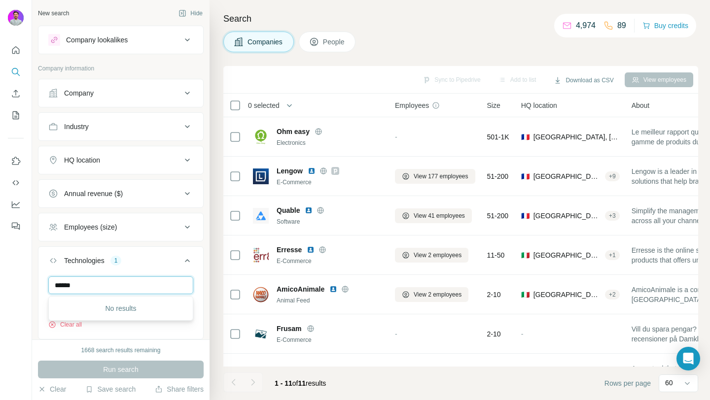
scroll to position [0, 0]
click at [114, 293] on input "*********" at bounding box center [120, 286] width 145 height 18
type input "*********"
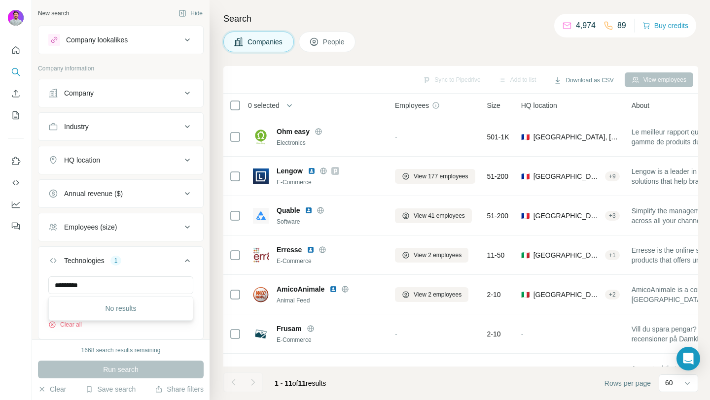
click at [49, 328] on icon "button" at bounding box center [52, 325] width 8 height 8
click at [91, 322] on div "Keywords" at bounding box center [79, 324] width 30 height 10
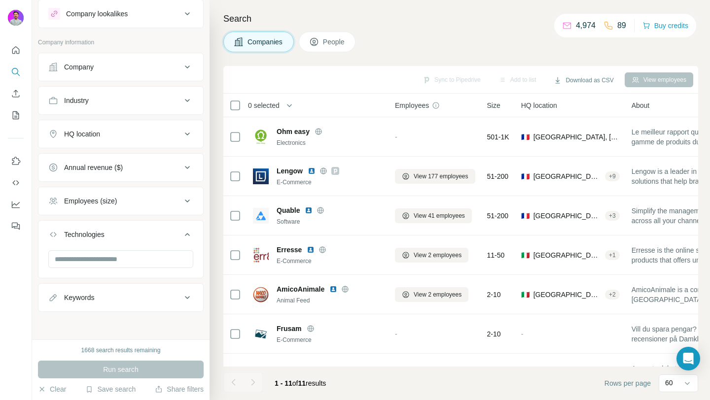
click at [117, 304] on button "Keywords" at bounding box center [120, 298] width 165 height 24
click at [114, 318] on input "text" at bounding box center [110, 323] width 125 height 18
type input "******"
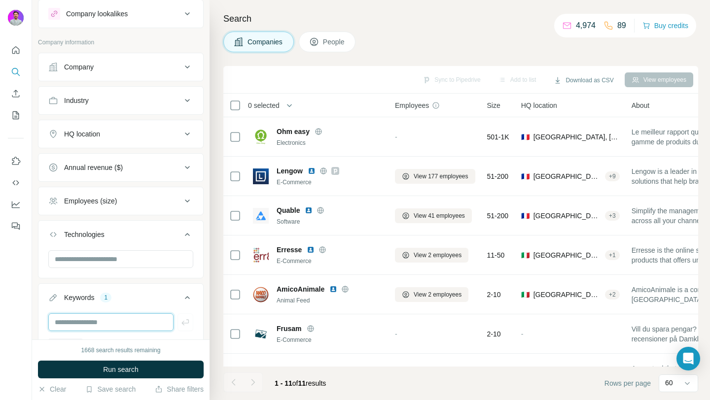
scroll to position [91, 0]
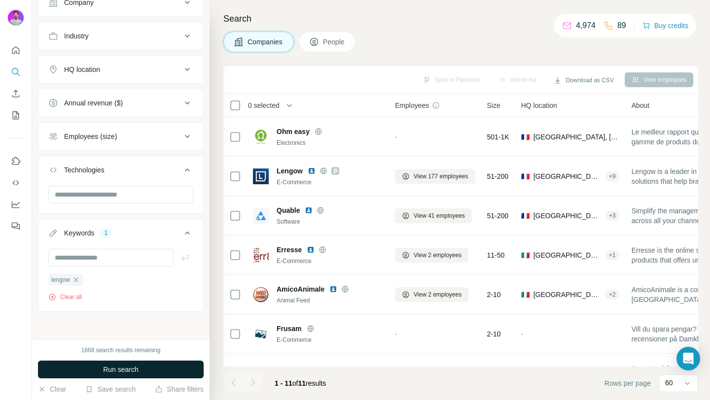
click at [141, 372] on button "Run search" at bounding box center [121, 370] width 166 height 18
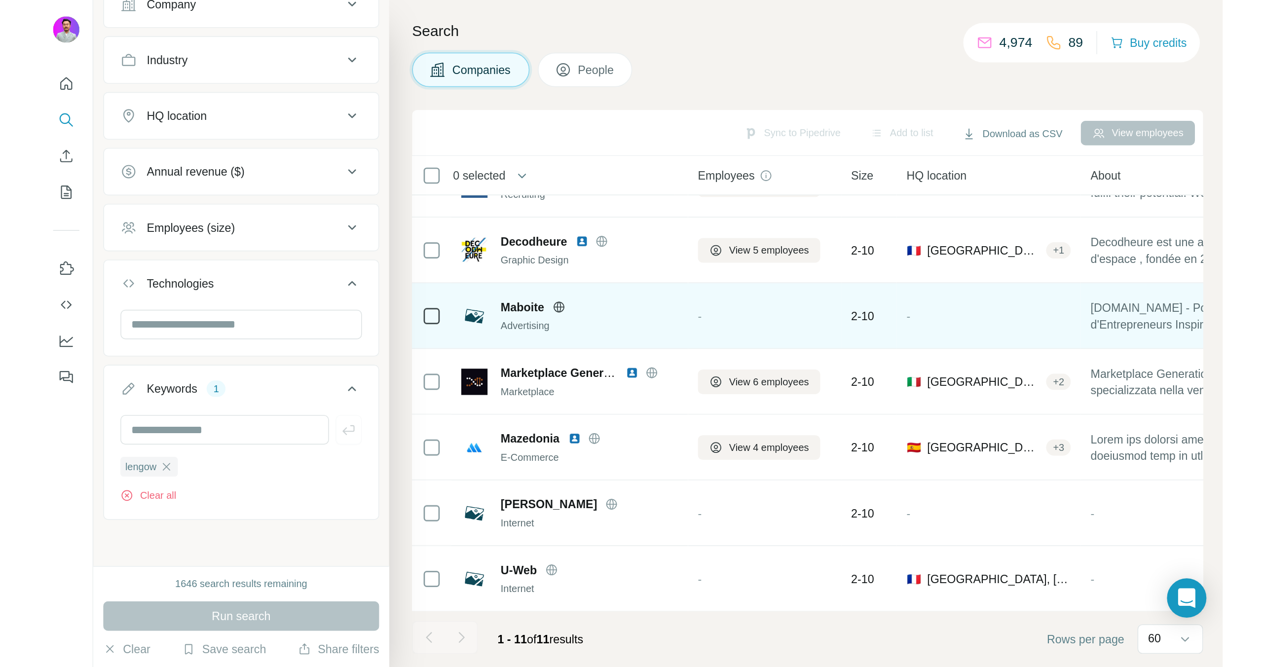
scroll to position [0, 0]
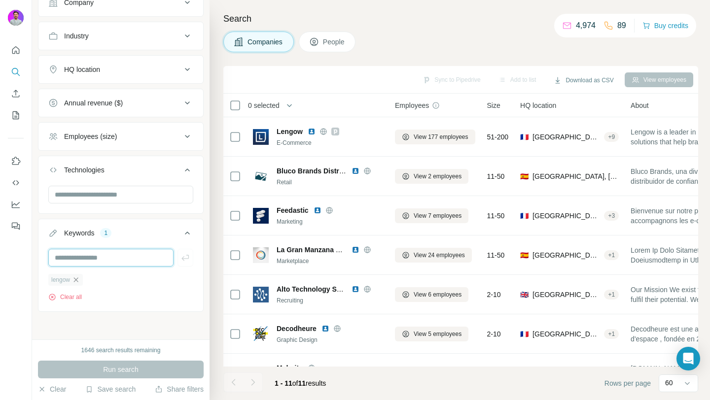
click at [79, 264] on input "text" at bounding box center [110, 258] width 125 height 18
type input "*********"
click at [106, 362] on div "Run search" at bounding box center [121, 370] width 166 height 18
click at [195, 252] on div "********* lengow Clear all" at bounding box center [120, 279] width 165 height 61
click at [191, 257] on button "button" at bounding box center [186, 258] width 16 height 18
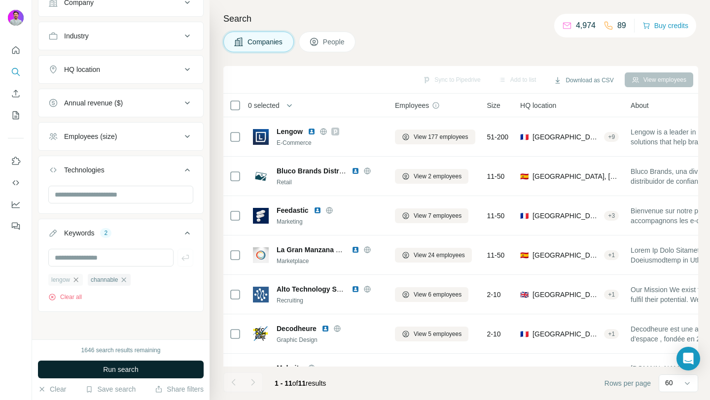
click at [127, 376] on button "Run search" at bounding box center [121, 370] width 166 height 18
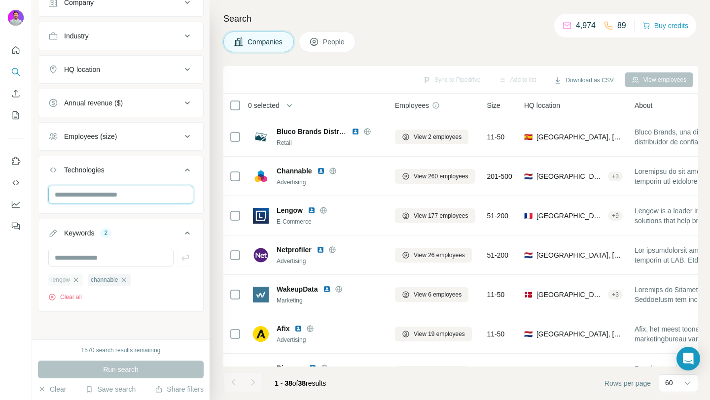
click at [113, 191] on input "text" at bounding box center [120, 195] width 145 height 18
type input "******"
click at [33, 287] on div "New search Hide Company lookalikes Company information Company Industry HQ loca…" at bounding box center [121, 170] width 178 height 340
